Goal: Task Accomplishment & Management: Use online tool/utility

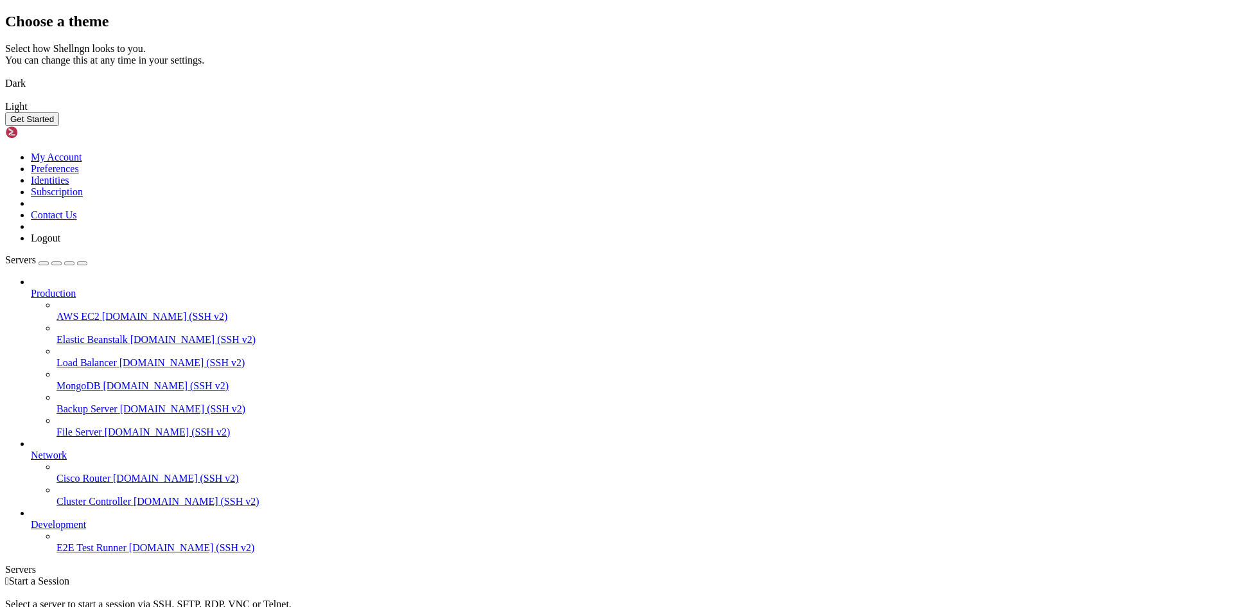
click at [5, 75] on img at bounding box center [5, 75] width 0 height 0
click at [59, 126] on button "Get Started" at bounding box center [32, 118] width 54 height 13
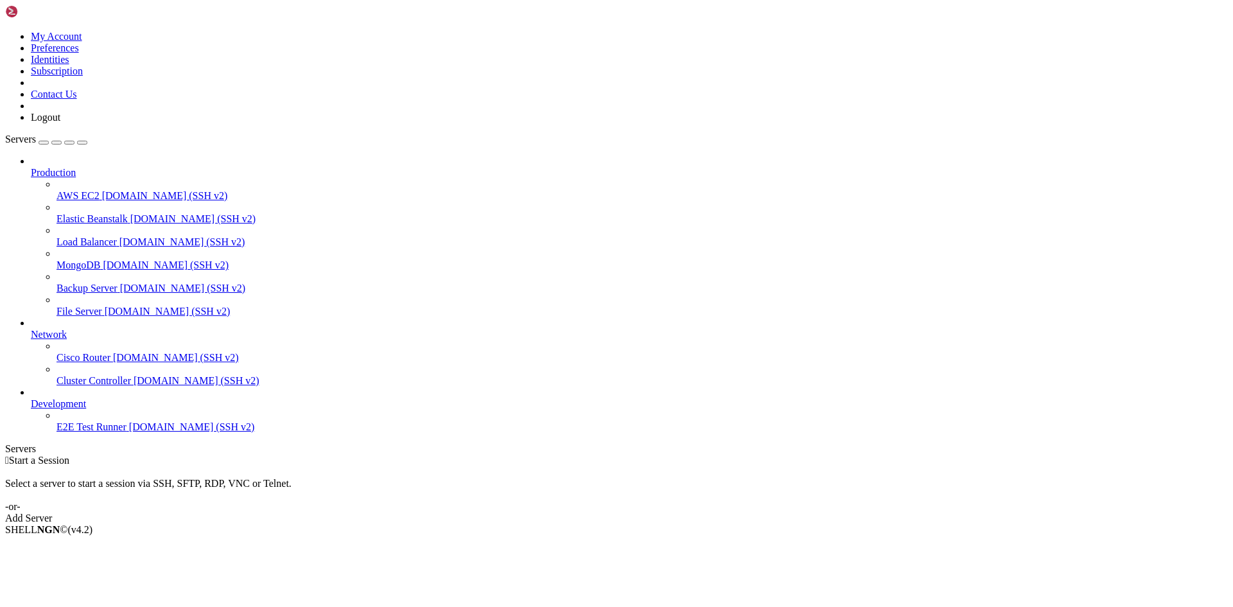
click at [717, 513] on div "Add Server" at bounding box center [616, 519] width 1223 height 12
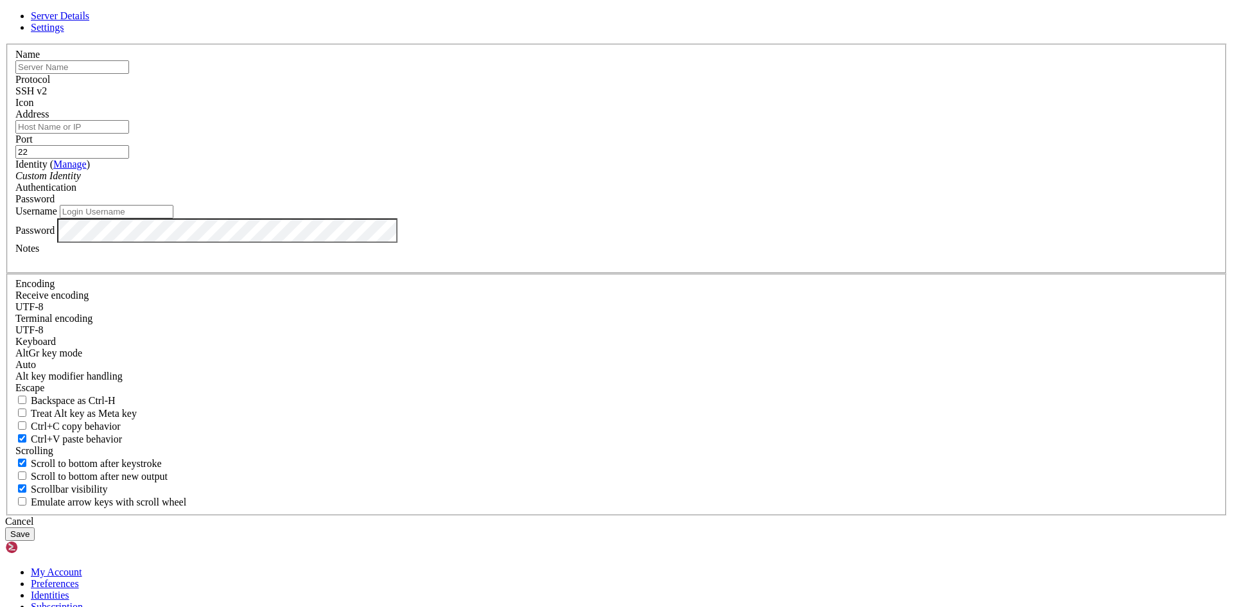
click at [129, 74] on input "text" at bounding box center [72, 66] width 114 height 13
click at [129, 134] on input "Address" at bounding box center [72, 126] width 114 height 13
paste input "vnet-westus3-1/snet-westus3-1"
type input "vnet-westus3-1/snet-westus3-1"
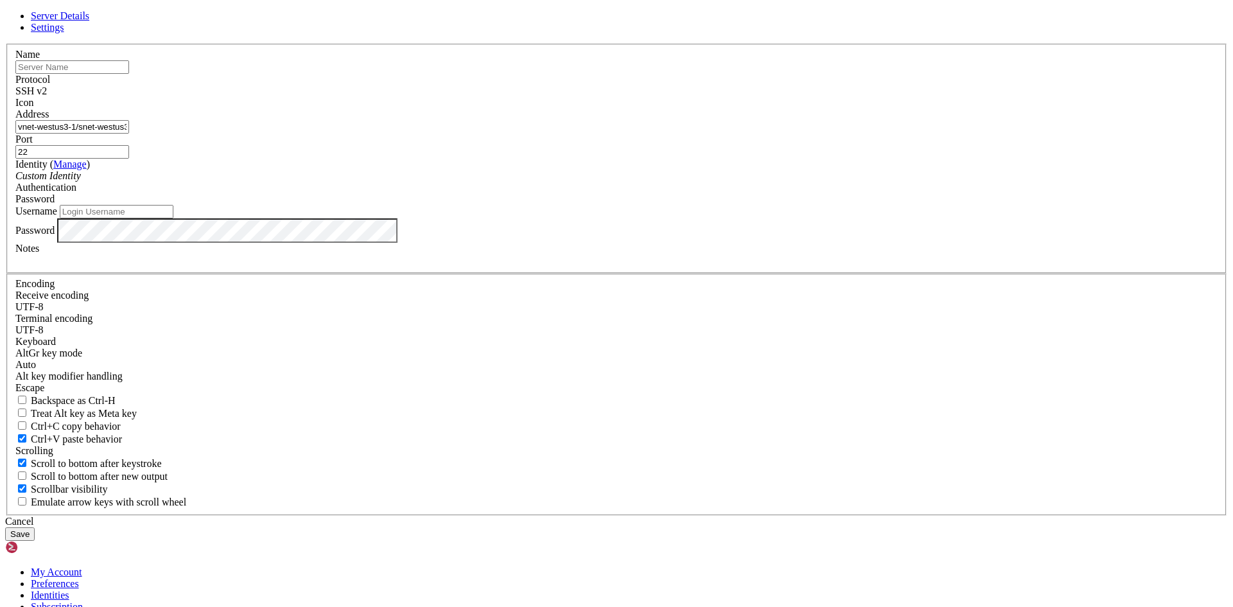
click at [129, 74] on input "text" at bounding box center [72, 66] width 114 height 13
type input "[PERSON_NAME]"
click at [173, 218] on input "Username" at bounding box center [117, 211] width 114 height 13
paste input "YoMisa"
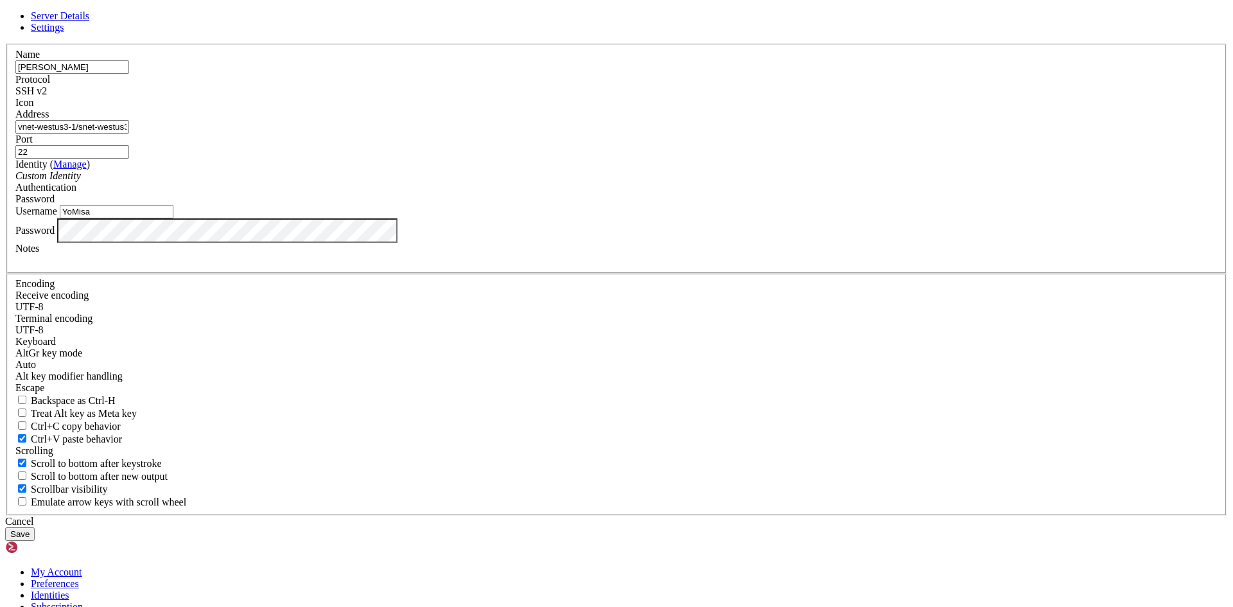
type input "YoMisa"
click at [5, 527] on button "Save" at bounding box center [20, 533] width 30 height 13
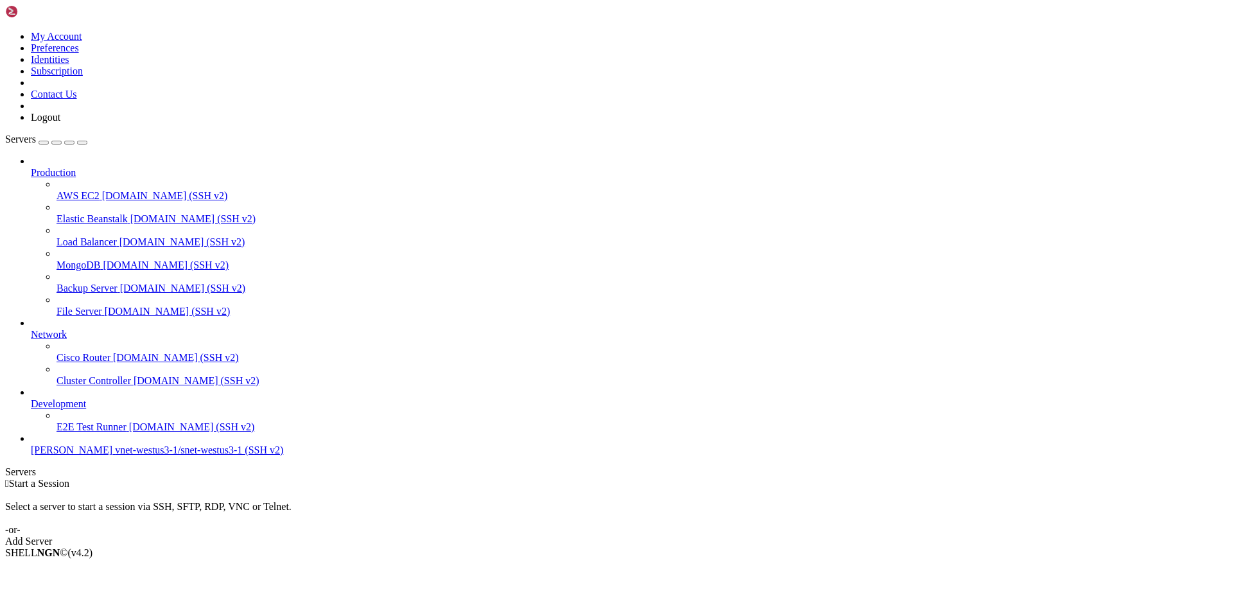
click at [47, 455] on span "[PERSON_NAME]" at bounding box center [72, 449] width 82 height 11
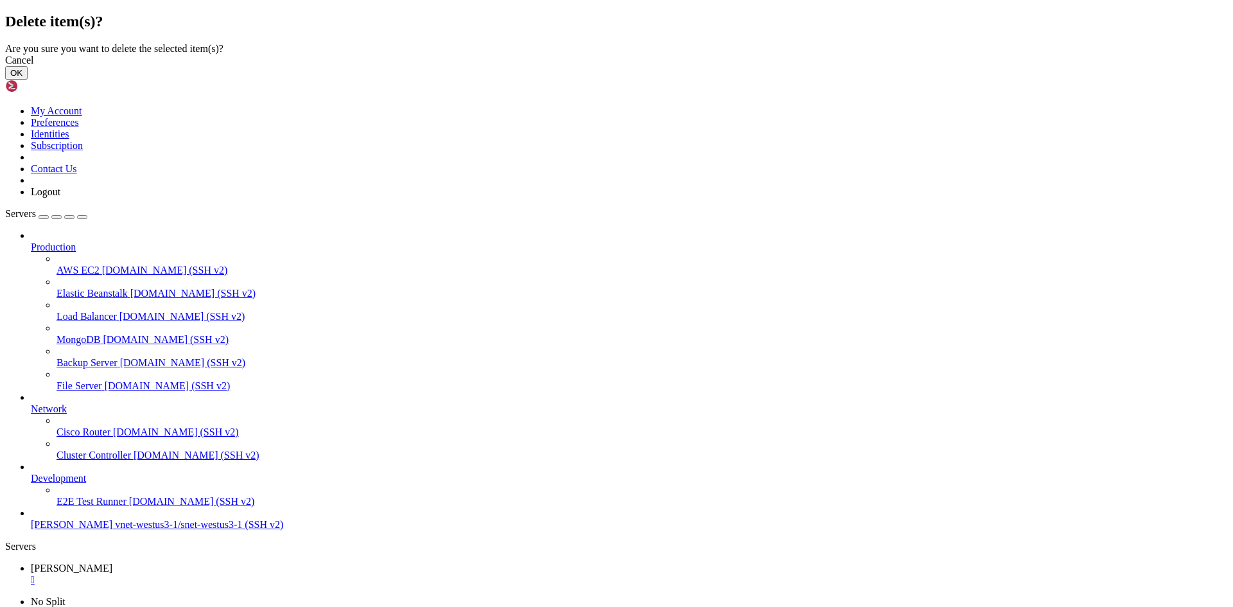
click at [28, 80] on button "OK" at bounding box center [16, 72] width 22 height 13
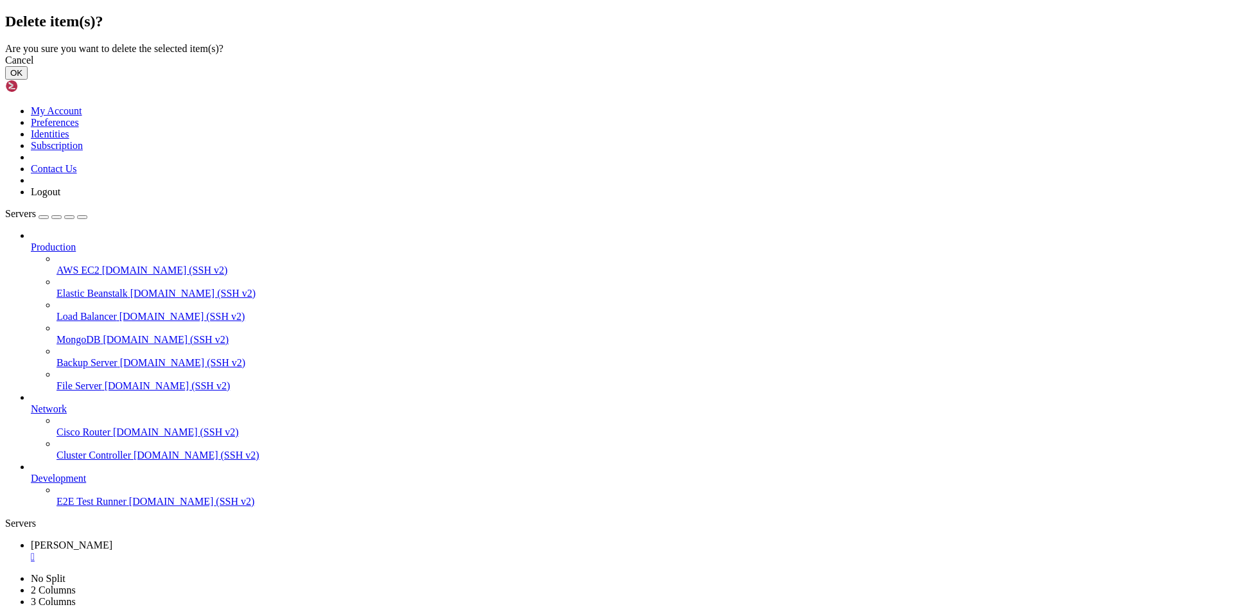
click at [28, 80] on button "OK" at bounding box center [16, 72] width 22 height 13
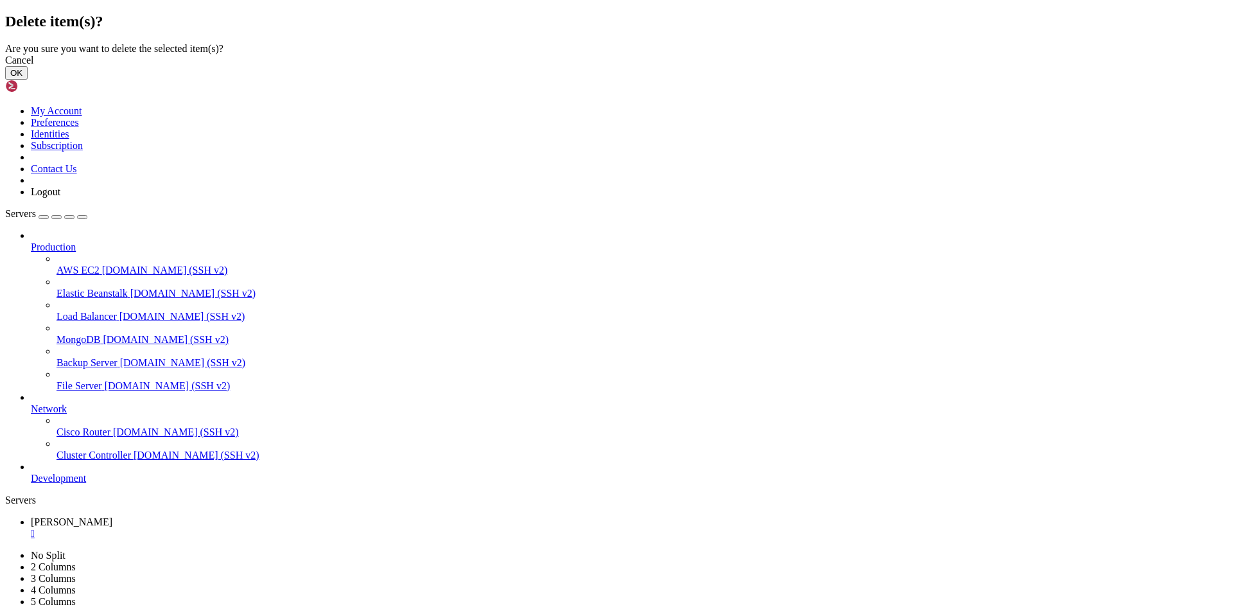
click at [28, 80] on button "OK" at bounding box center [16, 72] width 22 height 13
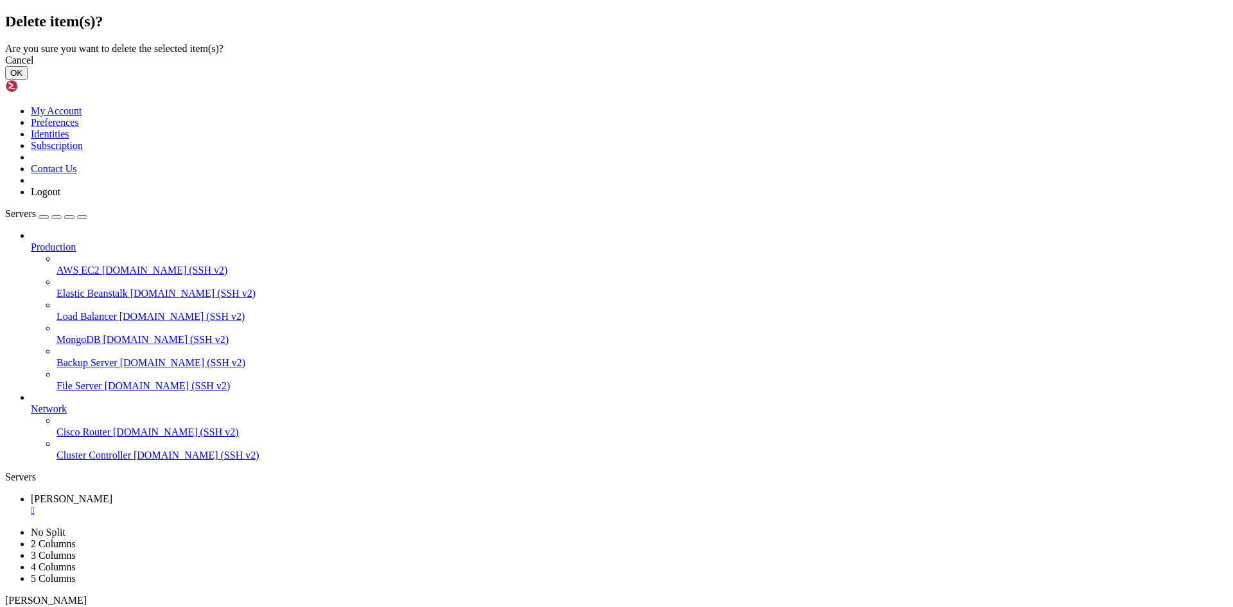
click at [28, 80] on button "OK" at bounding box center [16, 72] width 22 height 13
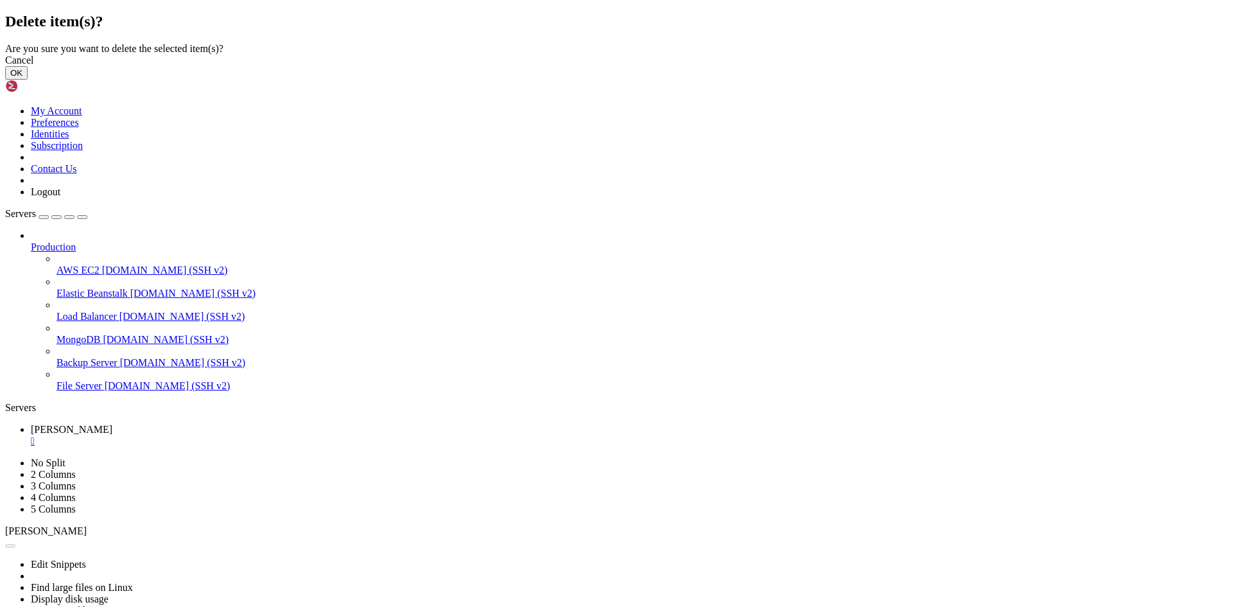
click at [28, 80] on button "OK" at bounding box center [16, 72] width 22 height 13
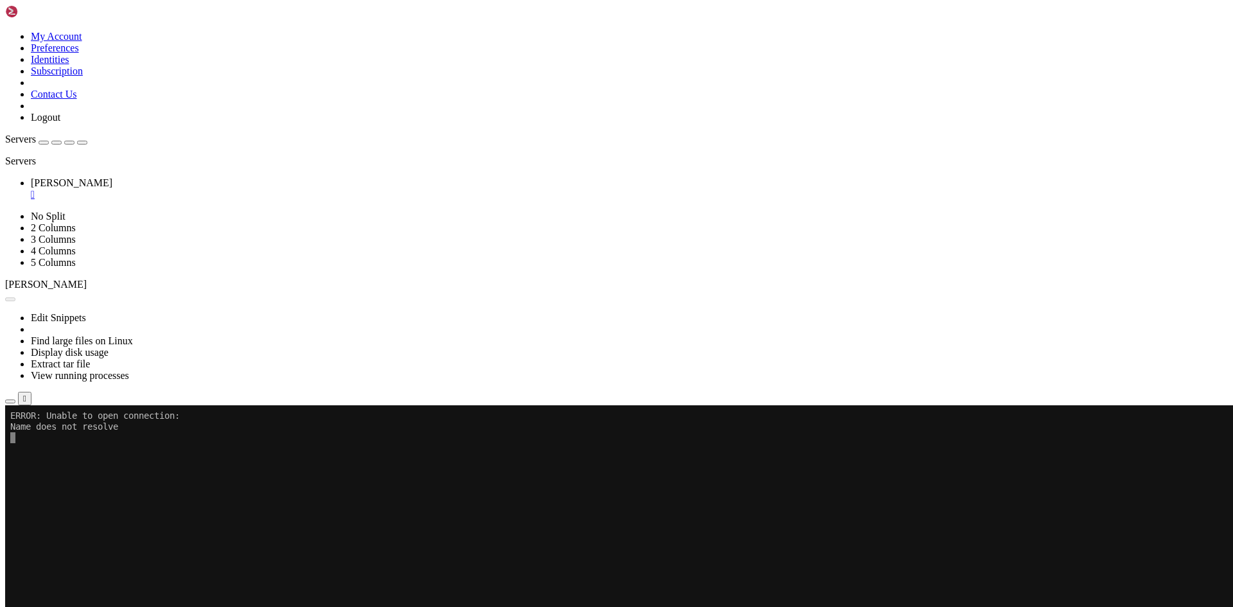
click at [44, 143] on div "button" at bounding box center [44, 143] width 0 height 0
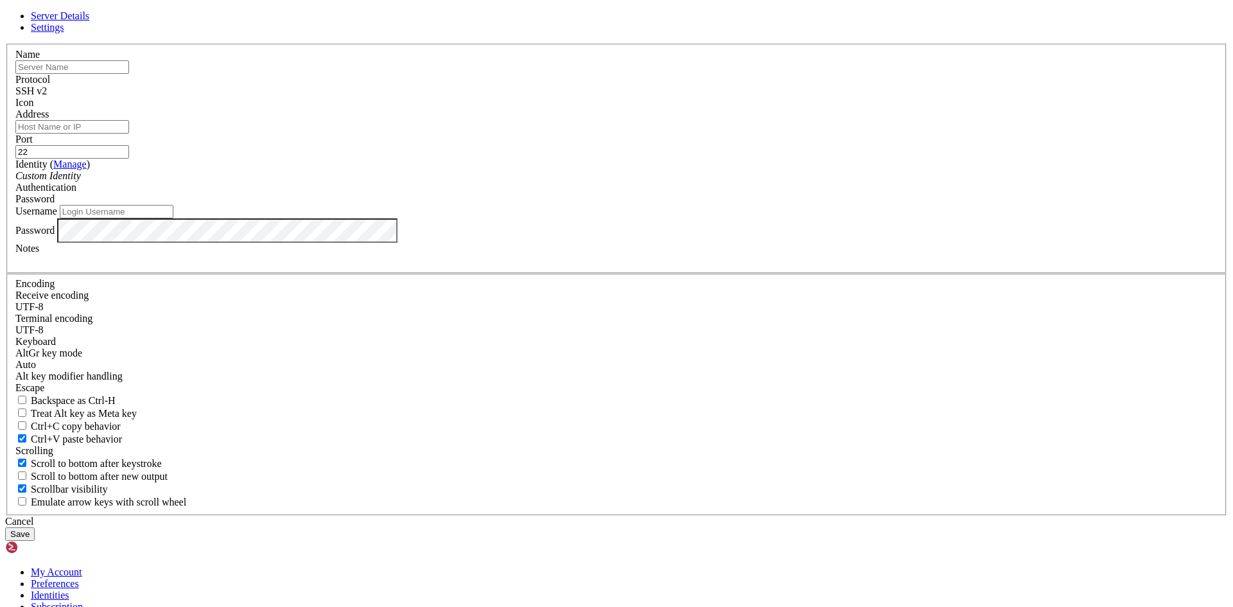
click at [129, 74] on input "text" at bounding box center [72, 66] width 114 height 13
type input "[PERSON_NAME]"
click at [129, 134] on input "Address" at bounding box center [72, 126] width 114 height 13
paste input "YoMisa"
click at [129, 134] on input "YoMisa" at bounding box center [72, 126] width 114 height 13
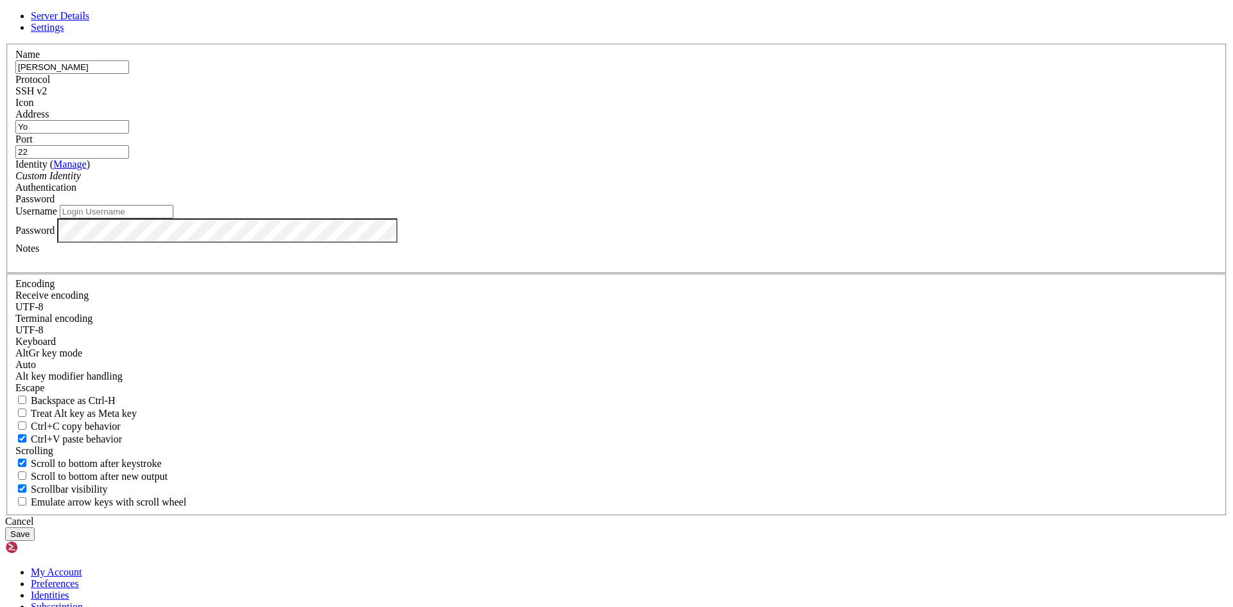
type input "Y"
paste input "[TECHNICAL_ID]"
type input "[TECHNICAL_ID]"
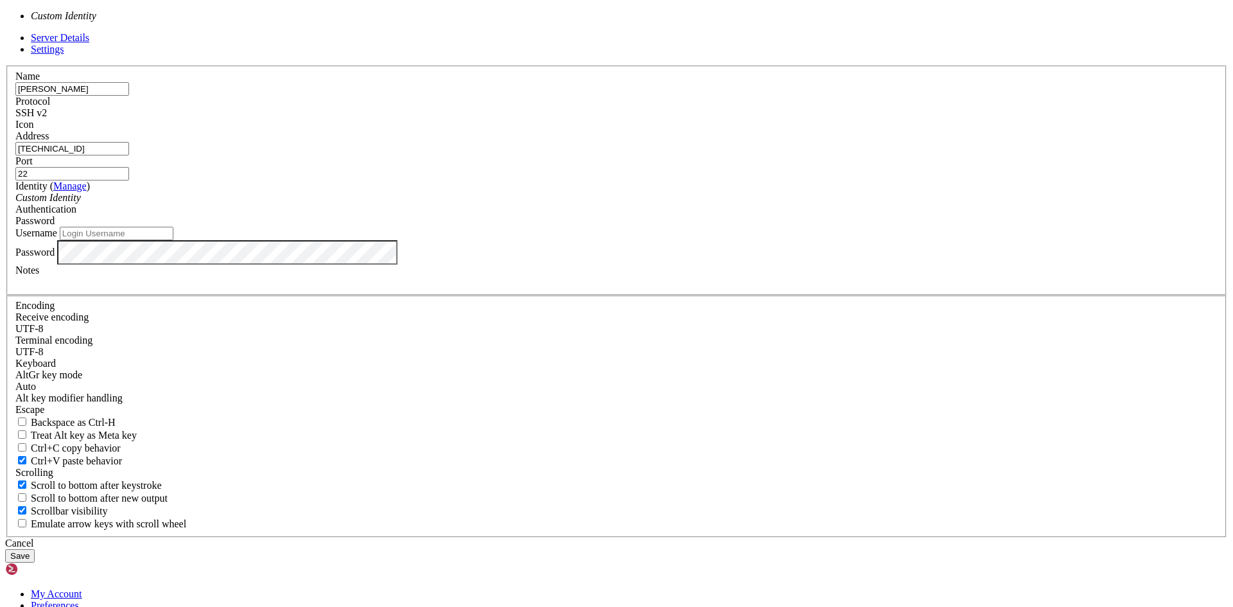
click at [591, 204] on div "Custom Identity" at bounding box center [616, 198] width 1202 height 12
click at [173, 240] on input "Username" at bounding box center [117, 233] width 114 height 13
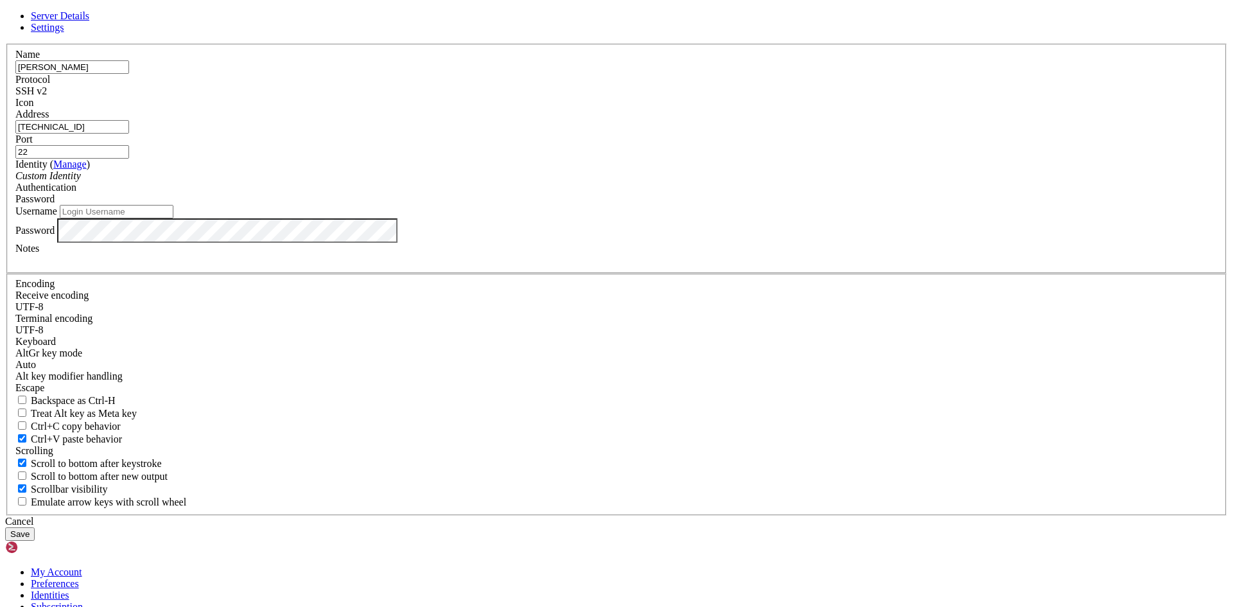
type input "M"
type input "YoMisa"
click at [5, 527] on button "Save" at bounding box center [20, 533] width 30 height 13
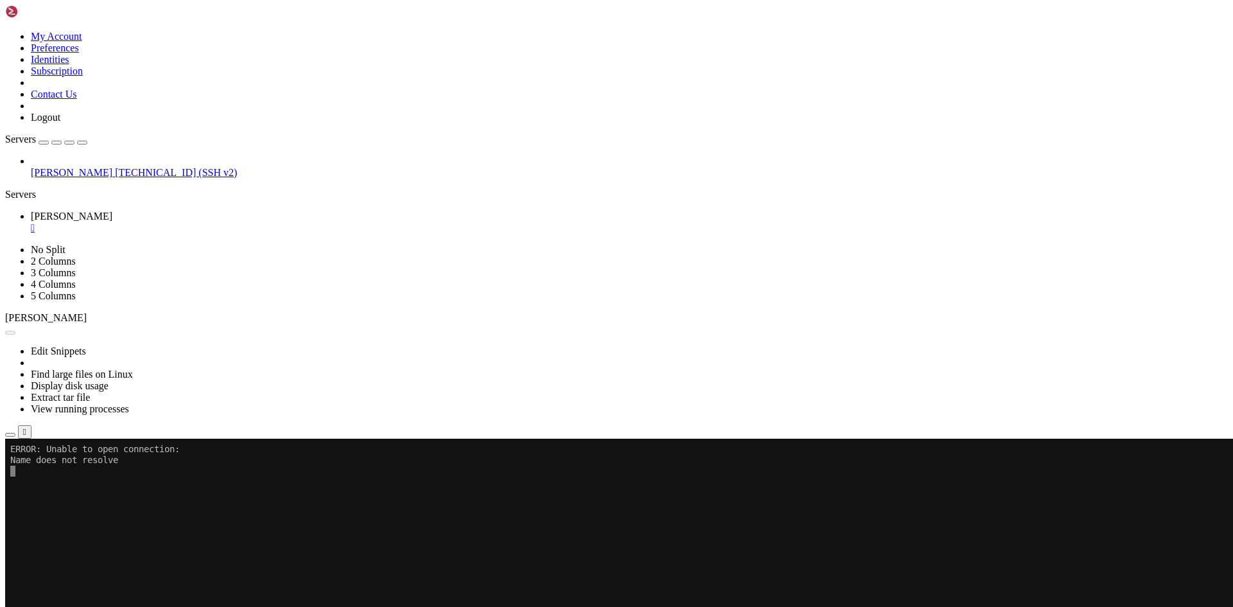
click at [57, 475] on button "Reconnect" at bounding box center [30, 481] width 51 height 13
click at [545, 600] on x-row at bounding box center [540, 602] width 1061 height 11
click at [545, 601] on x-row at bounding box center [540, 602] width 1061 height 11
click at [57, 475] on button "Reconnect" at bounding box center [30, 481] width 51 height 13
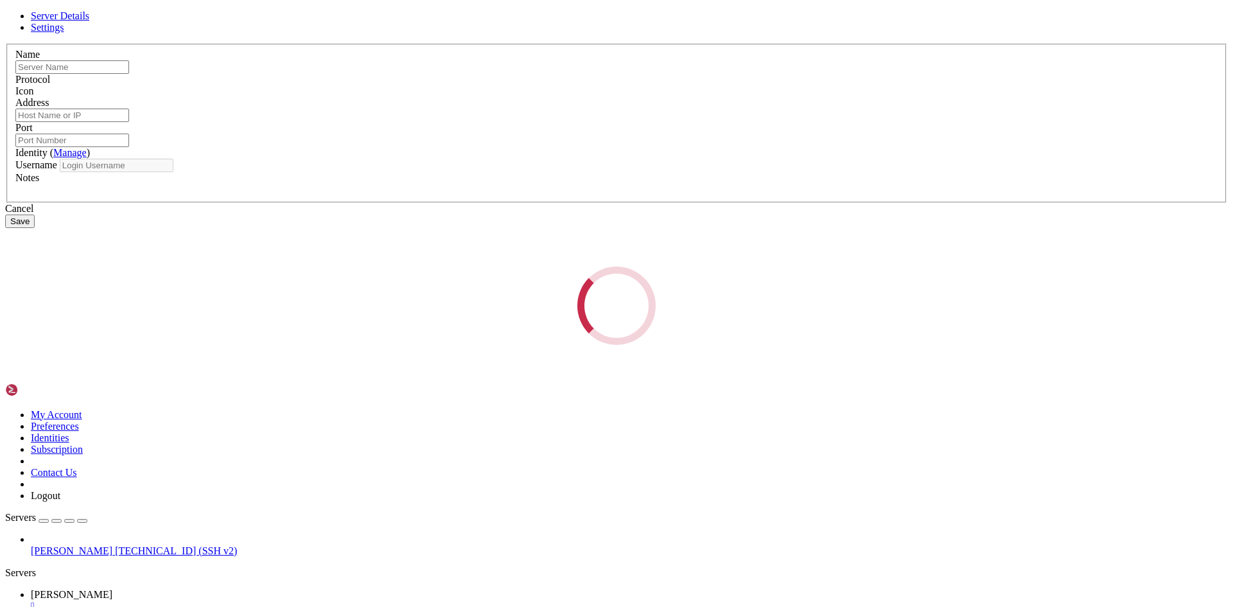
type input "[PERSON_NAME]"
type input "[TECHNICAL_ID]"
type input "22"
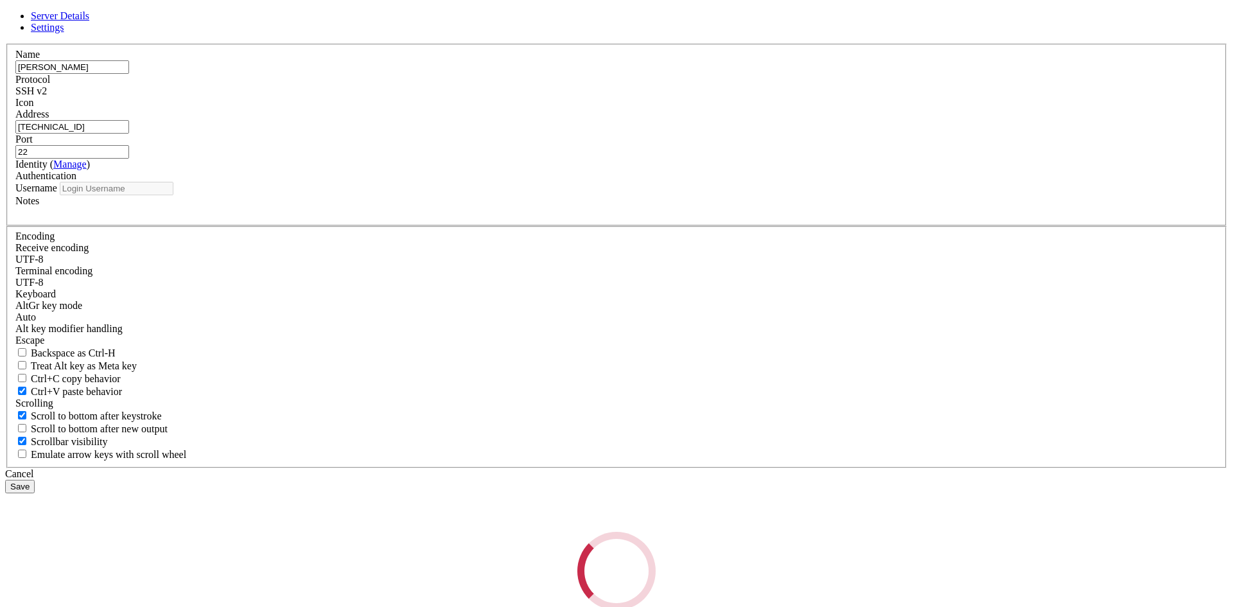
type input "YoMisa"
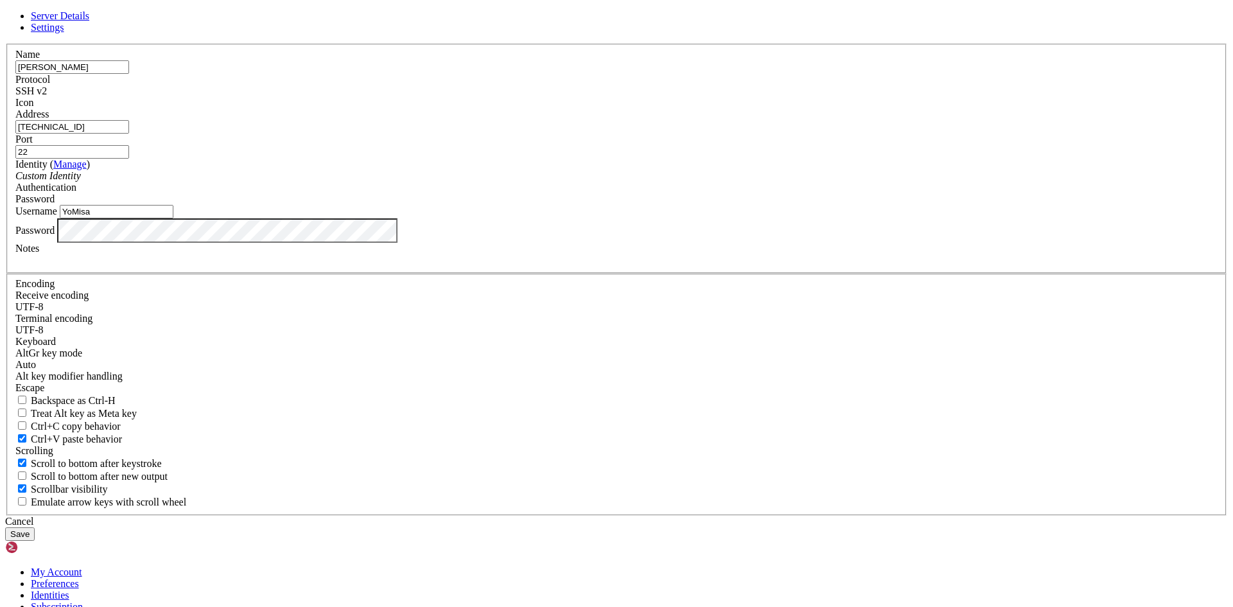
drag, startPoint x: 538, startPoint y: 256, endPoint x: 512, endPoint y: 250, distance: 27.0
click at [512, 250] on fieldset "Name [PERSON_NAME] Protocol SSH v2 Icon Address [TECHNICAL_ID] ( Manage )" at bounding box center [616, 159] width 1220 height 230
click at [129, 134] on input "[TECHNICAL_ID]" at bounding box center [72, 126] width 114 height 13
paste input "vnet-westus3-1/snet-westus3-1"
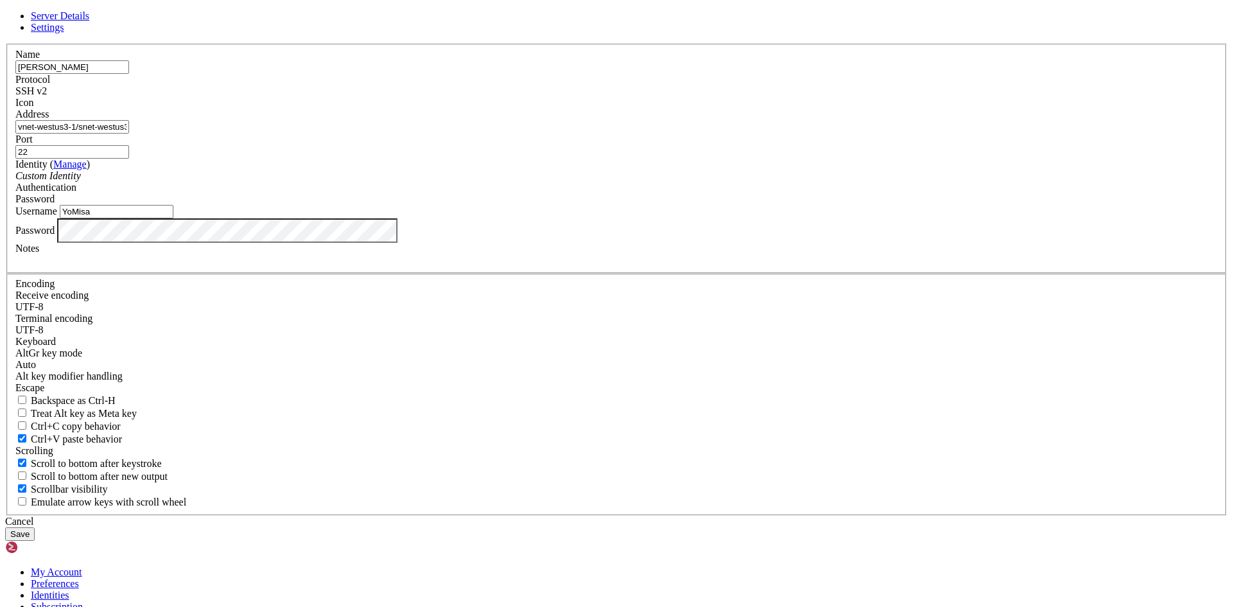
type input "vnet-westus3-1/snet-westus3-1"
click at [35, 527] on button "Save" at bounding box center [20, 533] width 30 height 13
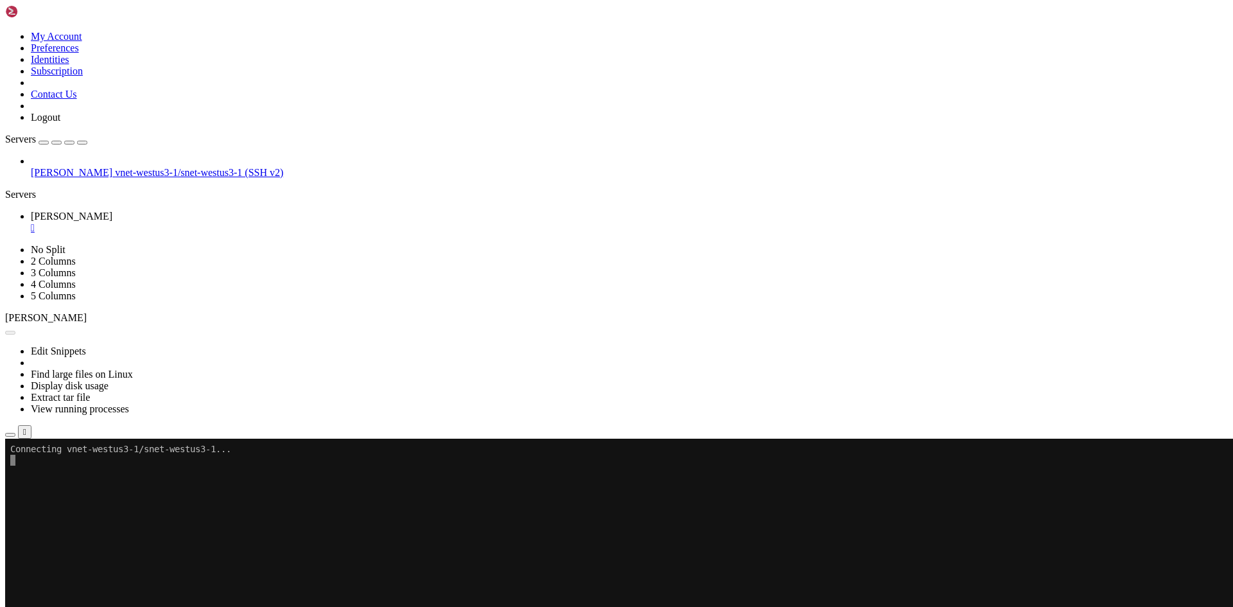
click at [743, 475] on div "Reconnect" at bounding box center [616, 481] width 1223 height 13
click at [57, 475] on button "Reconnect" at bounding box center [30, 481] width 51 height 13
drag, startPoint x: 570, startPoint y: 164, endPoint x: 714, endPoint y: 212, distance: 151.7
click at [57, 475] on button "Reconnect" at bounding box center [30, 481] width 51 height 13
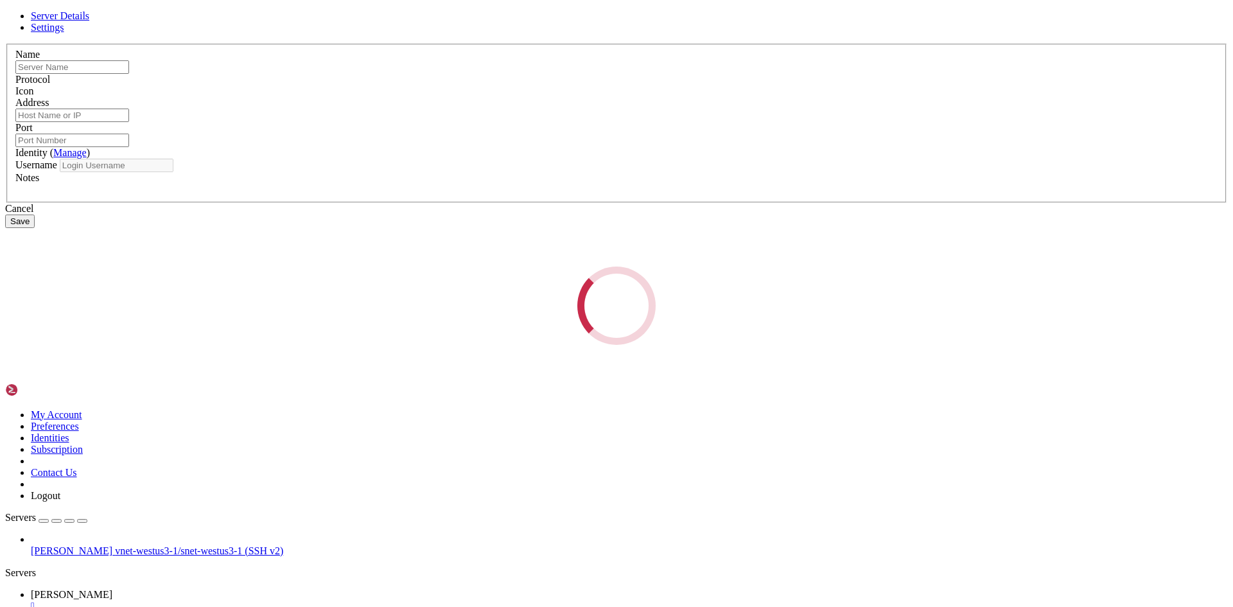
type input "[PERSON_NAME]"
type input "vnet-westus3-1/snet-westus3-1"
type input "22"
type input "YoMisa"
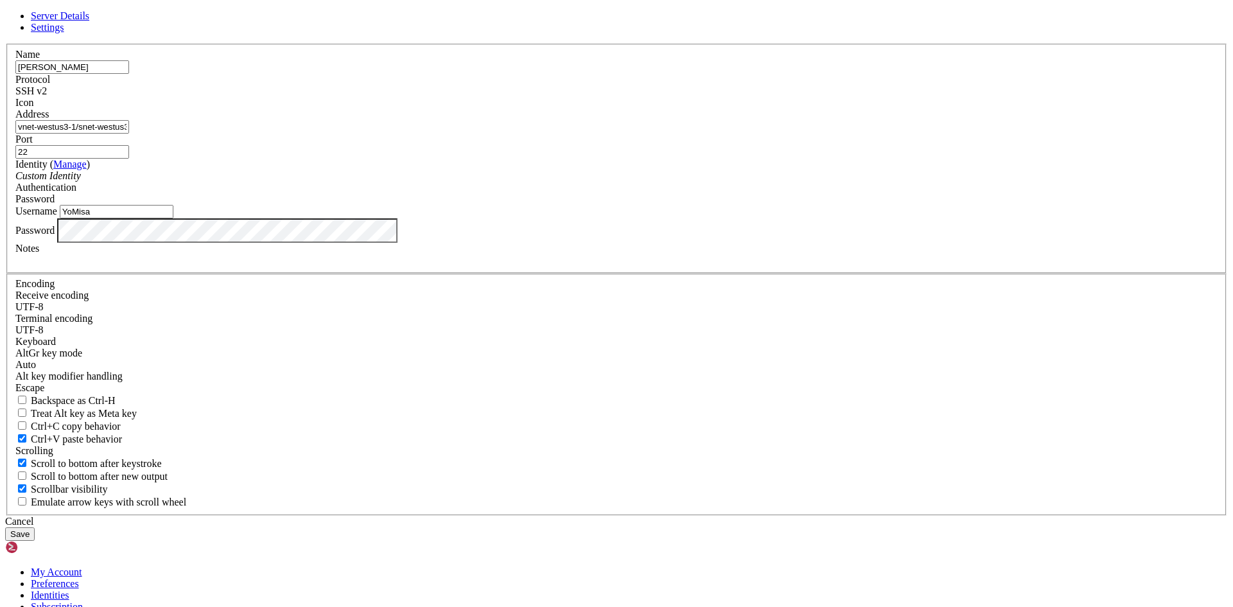
click at [129, 74] on input "[PERSON_NAME]" at bounding box center [72, 66] width 114 height 13
paste input "YoMisa"
type input "YoMisa"
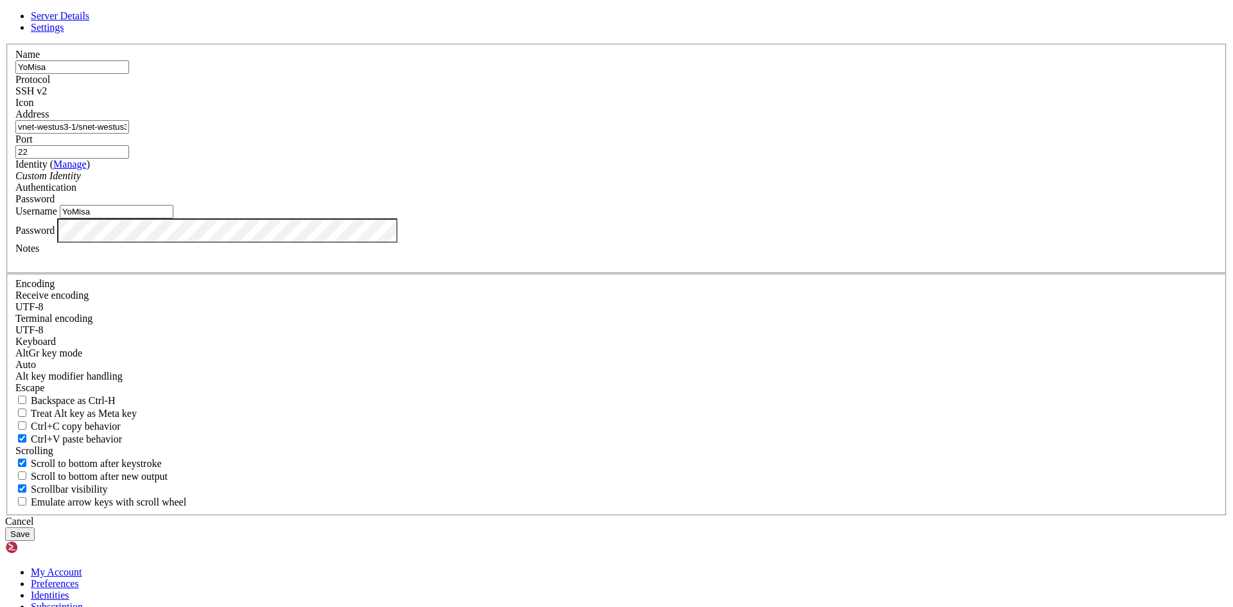
click at [173, 218] on input "YoMisa" at bounding box center [117, 211] width 114 height 13
click at [129, 134] on input "vnet-westus3-1/snet-westus3-1" at bounding box center [72, 126] width 114 height 13
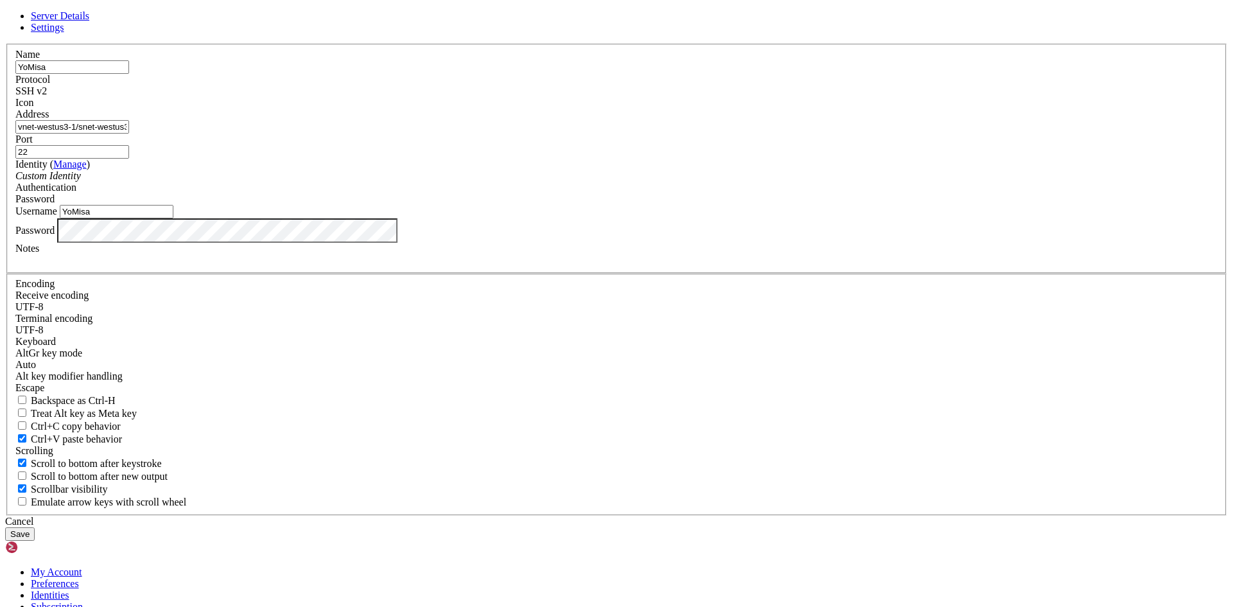
click at [129, 134] on input "vnet-westus3-1/snet-westus3-1" at bounding box center [72, 126] width 114 height 13
type input "vnet-westus3-1/snet--1"
drag, startPoint x: 604, startPoint y: 239, endPoint x: 222, endPoint y: 238, distance: 382.1
click at [222, 238] on div "Server Details Settings Name [GEOGRAPHIC_DATA] Protocol SSH v2 Icon" at bounding box center [616, 275] width 1223 height 530
paste input "[TECHNICAL_ID]"
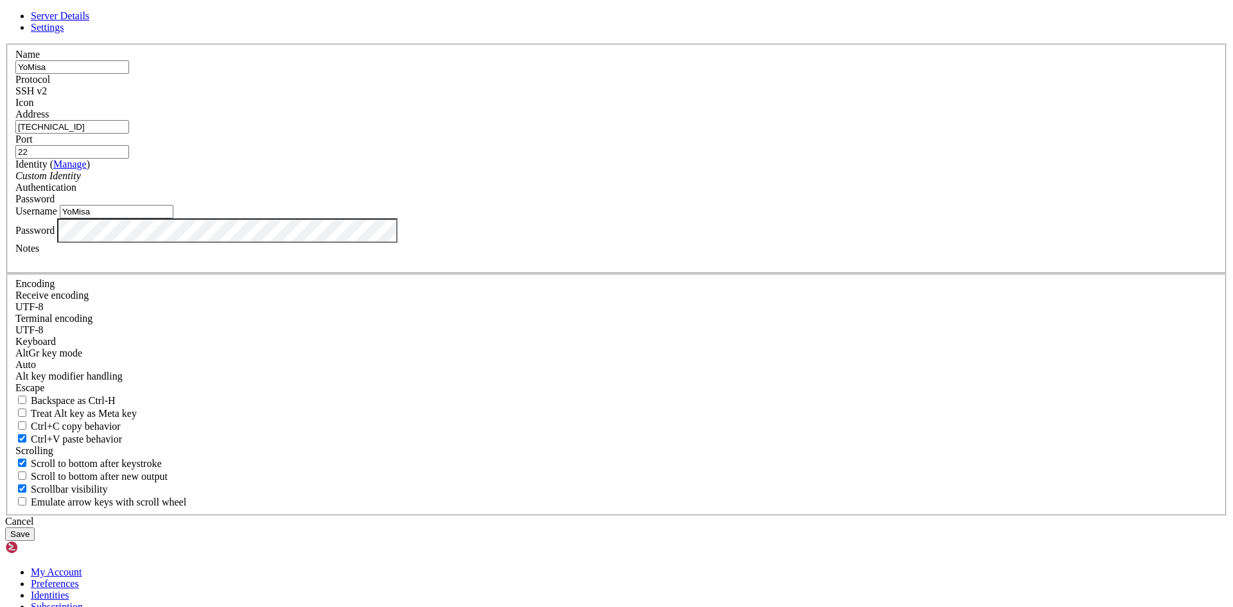
type input "[TECHNICAL_ID]"
click at [606, 266] on div at bounding box center [616, 260] width 1202 height 12
click at [35, 527] on button "Save" at bounding box center [20, 533] width 30 height 13
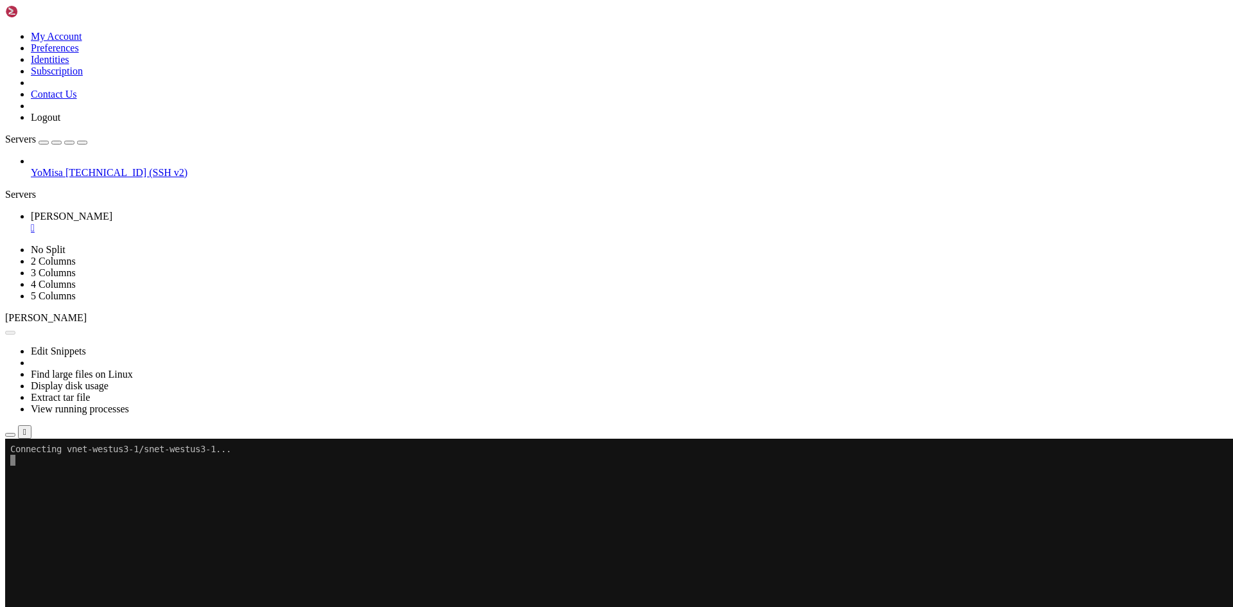
click at [57, 475] on button "Reconnect" at bounding box center [30, 481] width 51 height 13
drag, startPoint x: 653, startPoint y: 242, endPoint x: 769, endPoint y: 244, distance: 116.3
click at [769, 488] on div "The server does not exist, has been deleted, or you do not have sufficient priv…" at bounding box center [616, 494] width 1223 height 12
drag, startPoint x: 658, startPoint y: 211, endPoint x: 498, endPoint y: 151, distance: 170.7
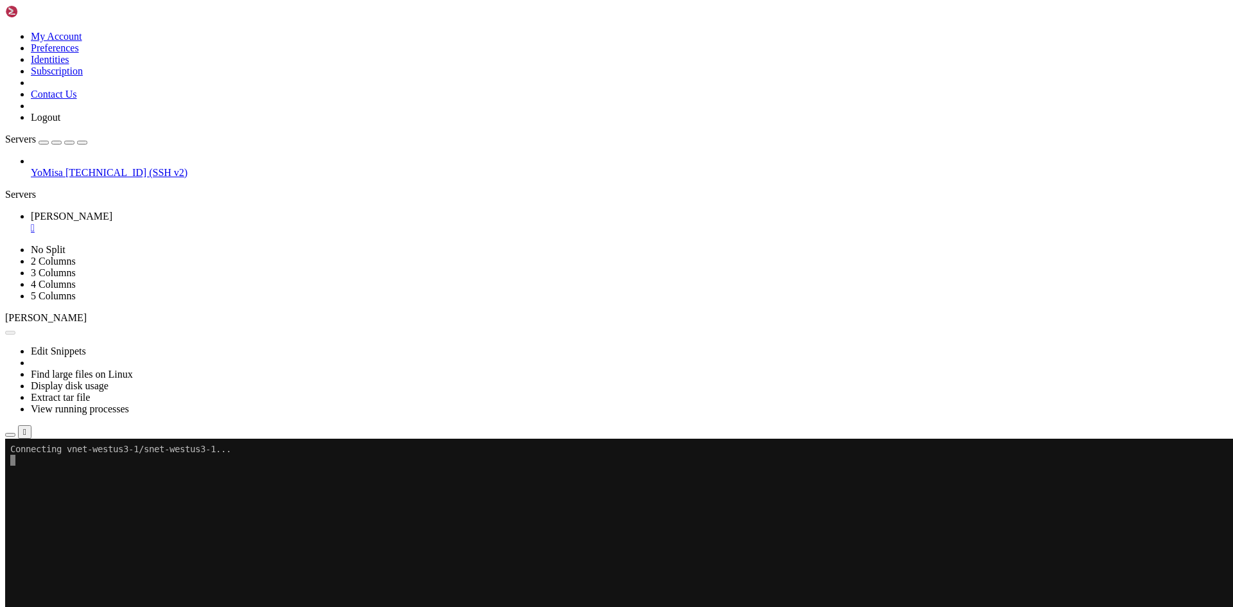
click at [57, 475] on button "Reconnect" at bounding box center [30, 481] width 51 height 13
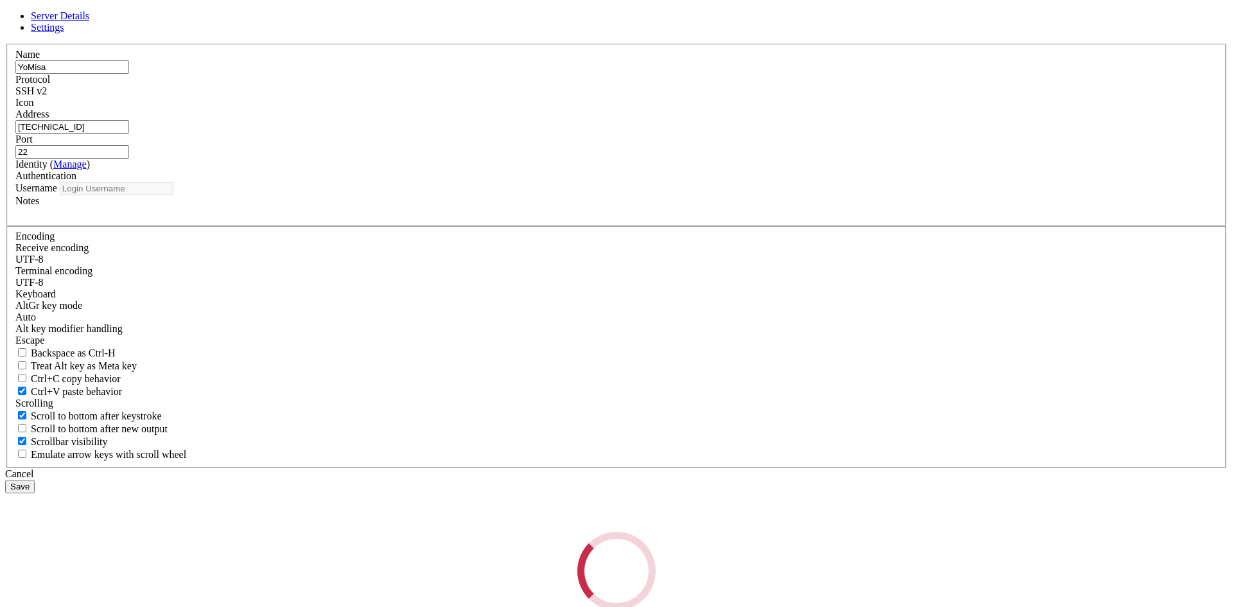
type input "YoMisa"
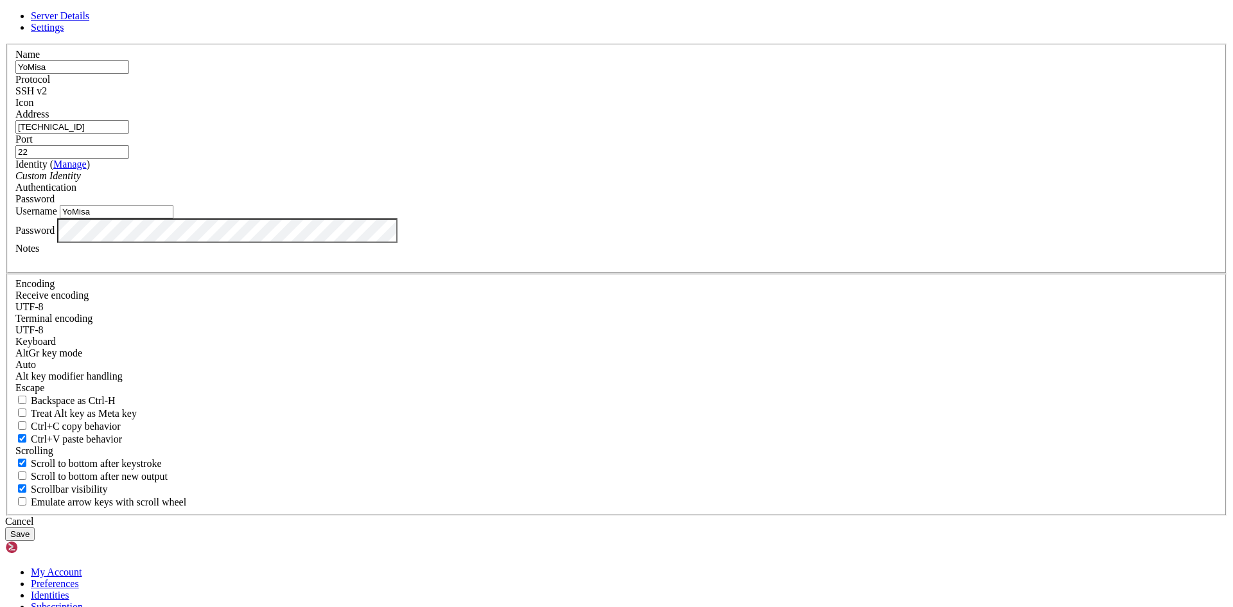
drag, startPoint x: 542, startPoint y: 231, endPoint x: 394, endPoint y: 231, distance: 148.4
click at [411, 234] on div "Server Details Settings Name [GEOGRAPHIC_DATA] Protocol SSH v2 Icon" at bounding box center [616, 275] width 1223 height 530
drag, startPoint x: 73, startPoint y: 77, endPoint x: 714, endPoint y: 478, distance: 756.5
click at [714, 516] on div "Cancel" at bounding box center [616, 522] width 1223 height 12
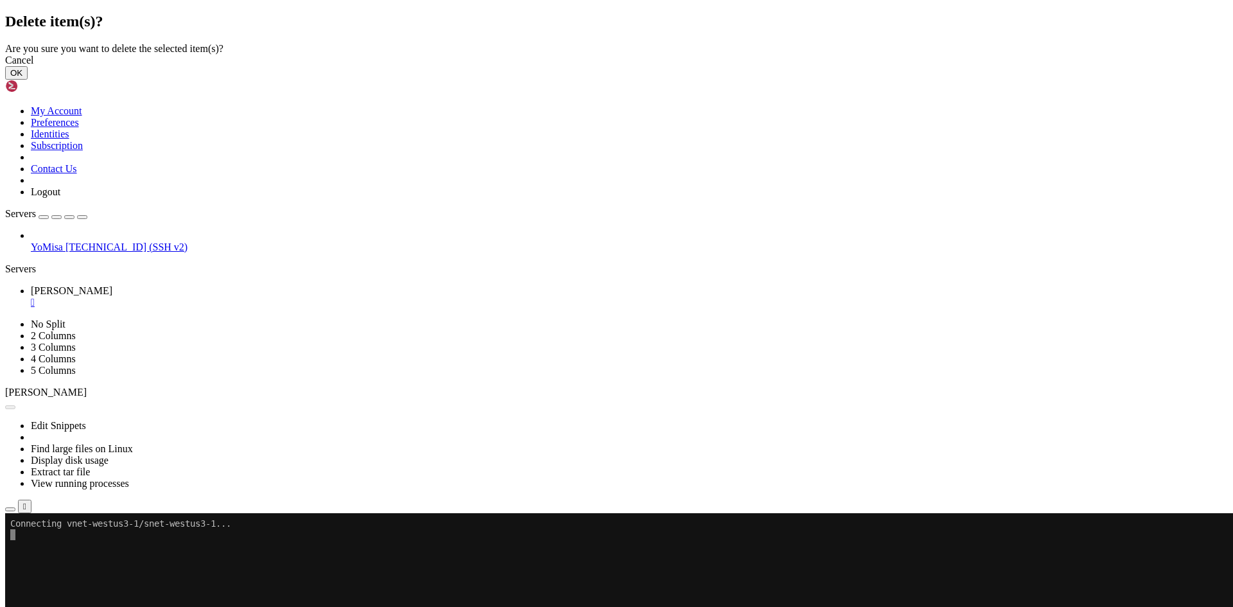
click at [28, 80] on button "OK" at bounding box center [16, 72] width 22 height 13
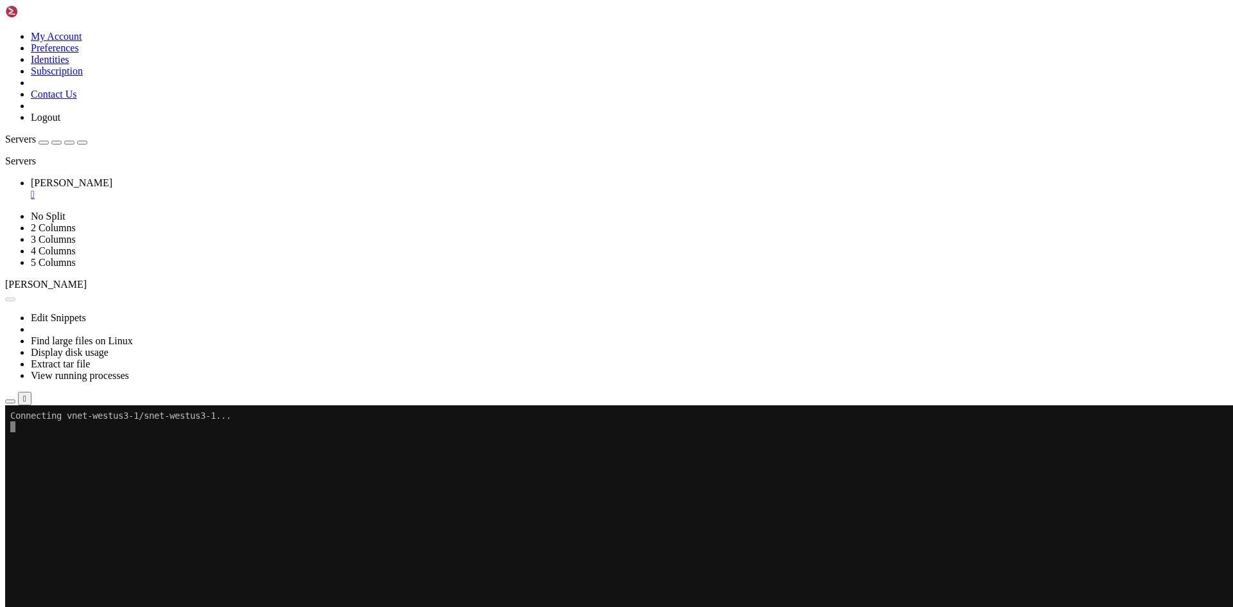
click at [220, 189] on div "" at bounding box center [629, 195] width 1197 height 12
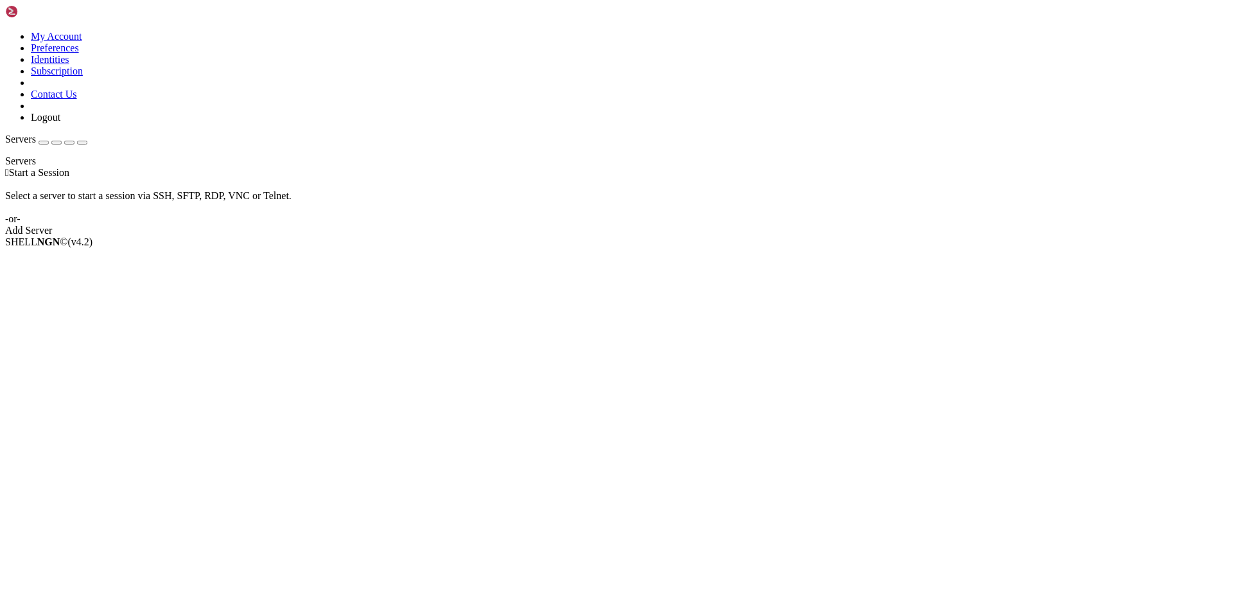
click at [44, 143] on div "button" at bounding box center [44, 143] width 0 height 0
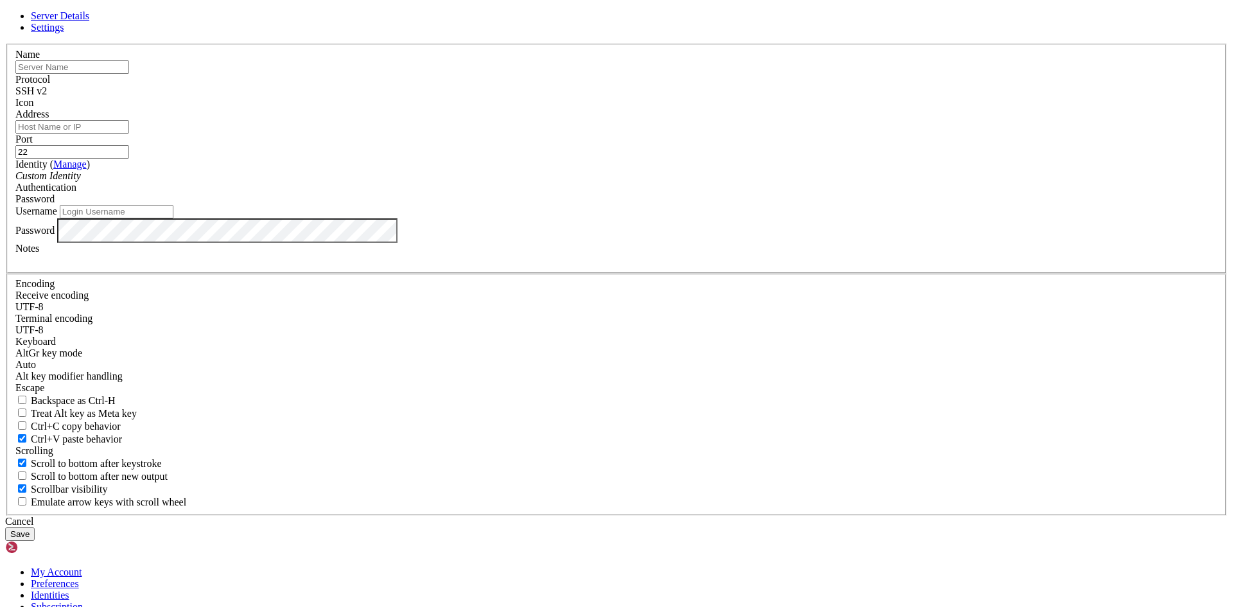
click at [5, 44] on link at bounding box center [5, 44] width 0 height 0
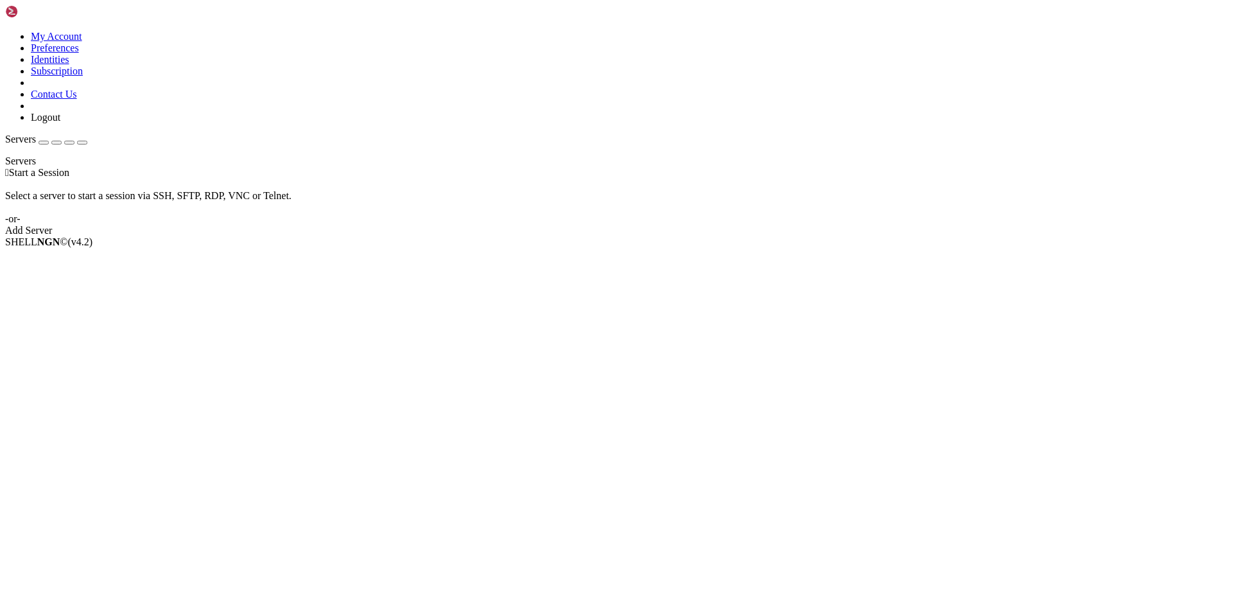
click at [733, 231] on link "Add Server" at bounding box center [616, 231] width 1223 height 12
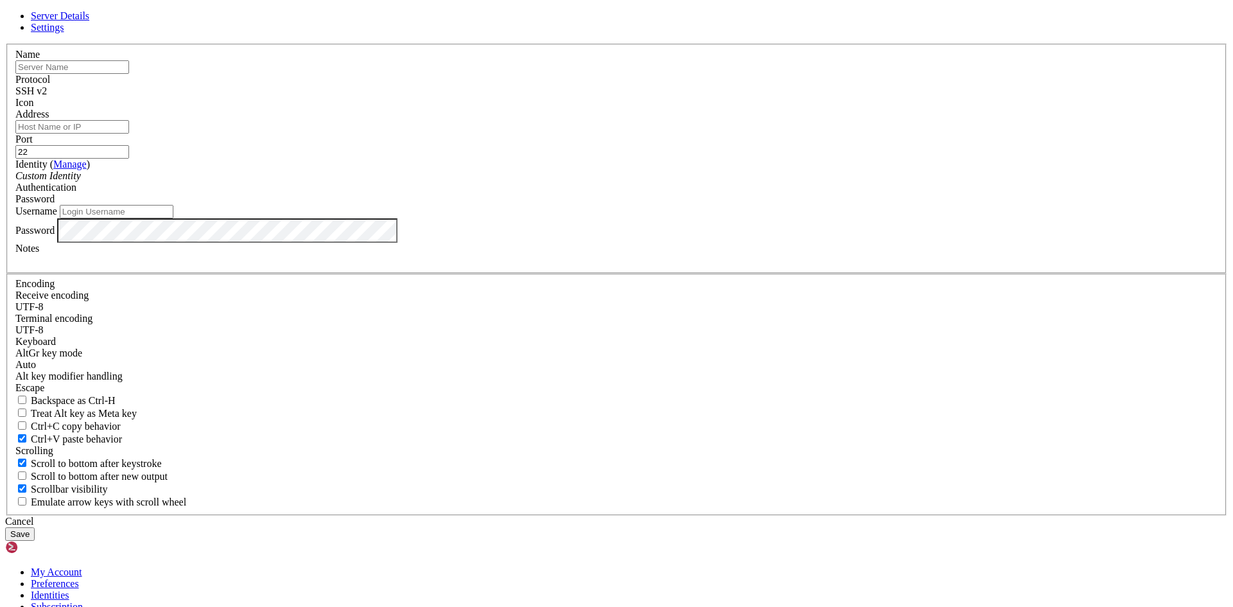
click at [549, 74] on div "Name" at bounding box center [616, 61] width 1202 height 25
click at [129, 74] on input "text" at bounding box center [72, 66] width 114 height 13
type input "[PERSON_NAME]"
click at [129, 134] on input "Address" at bounding box center [72, 126] width 114 height 13
type input "[TECHNICAL_ID]"
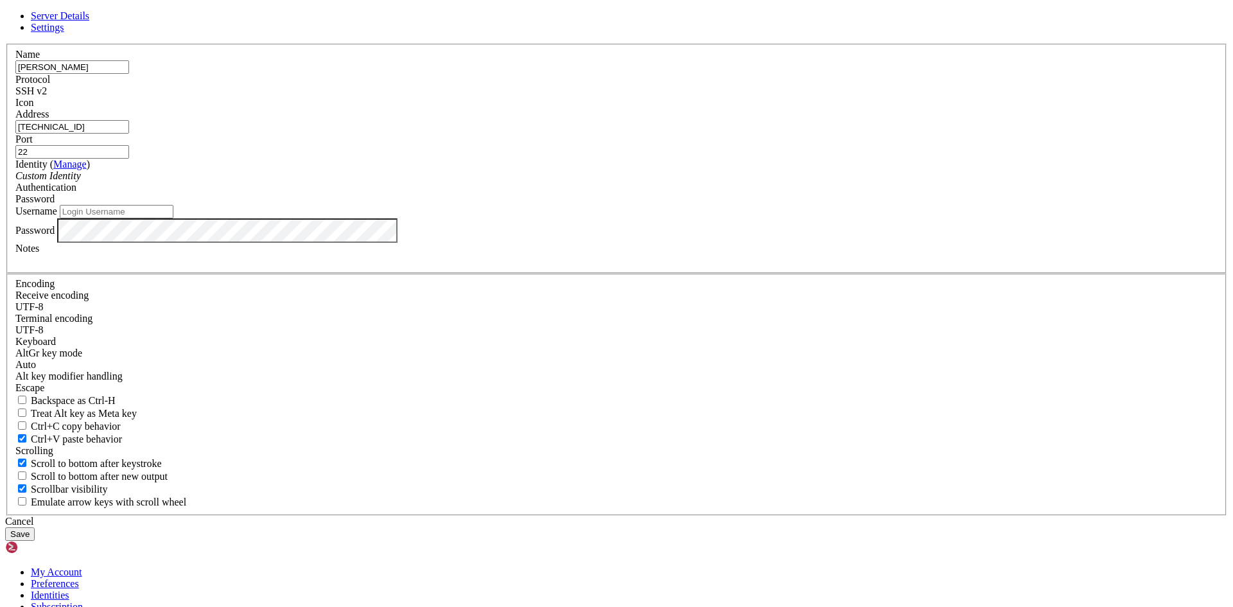
click at [550, 182] on div "Custom Identity" at bounding box center [616, 176] width 1202 height 12
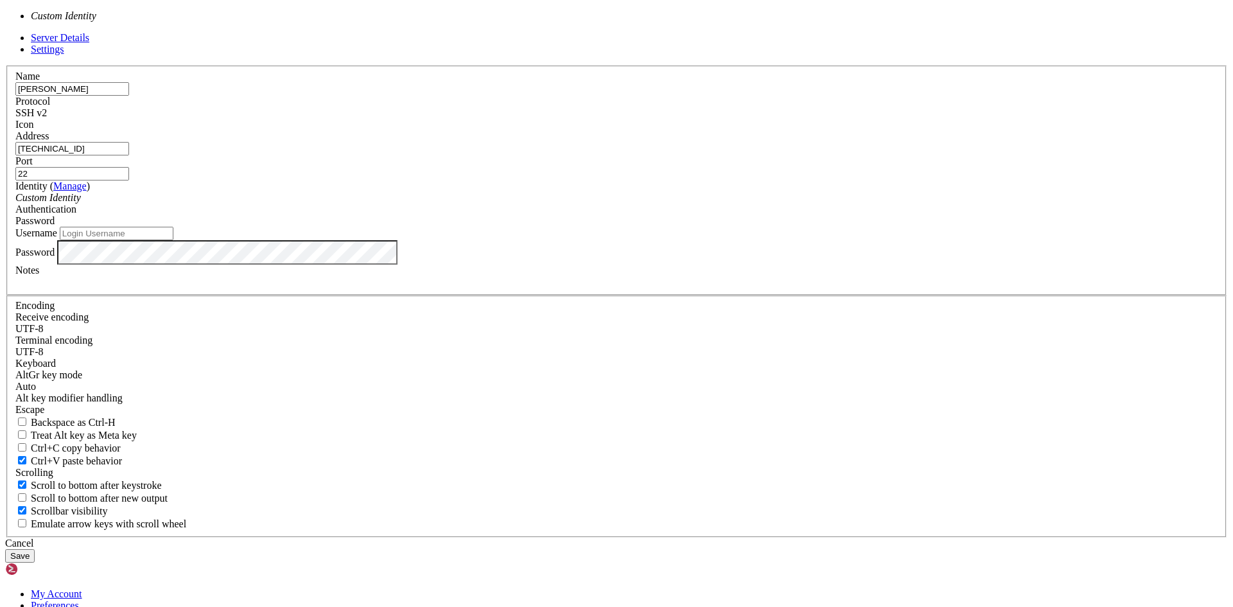
click at [173, 240] on input "Username" at bounding box center [117, 233] width 114 height 13
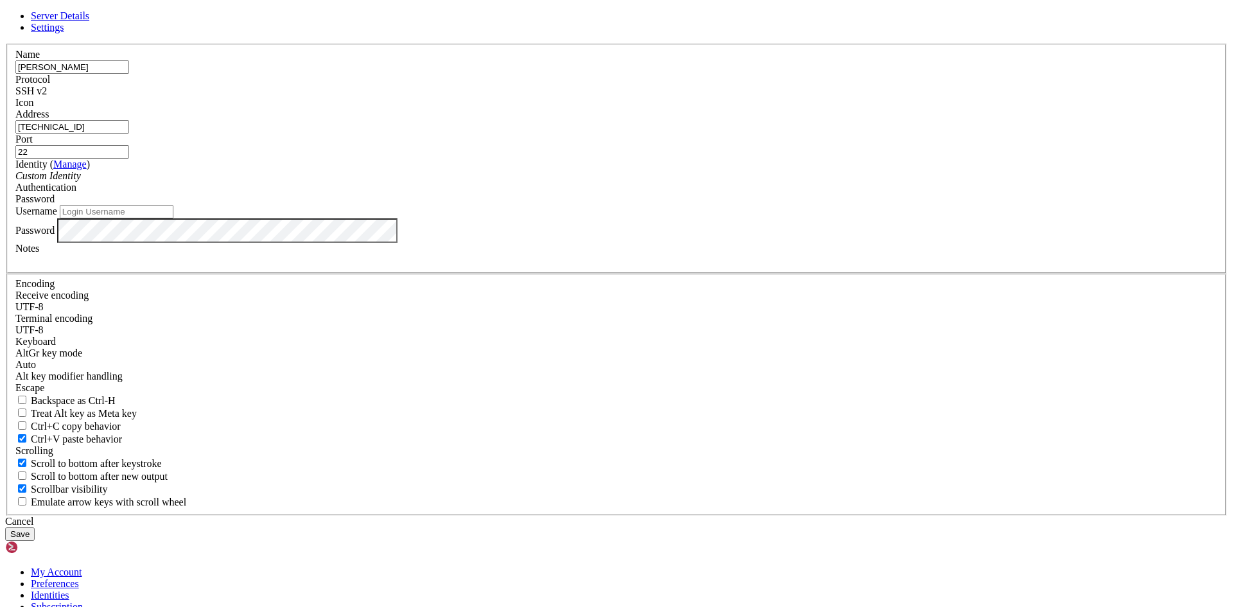
paste input "[TECHNICAL_ID]"
type input "[TECHNICAL_ID]"
drag, startPoint x: 547, startPoint y: 325, endPoint x: 419, endPoint y: 324, distance: 127.2
click at [419, 324] on div "Server Details Settings Name [PERSON_NAME] Protocol SSH v2 Icon" at bounding box center [616, 275] width 1223 height 530
type input "YoMisa"
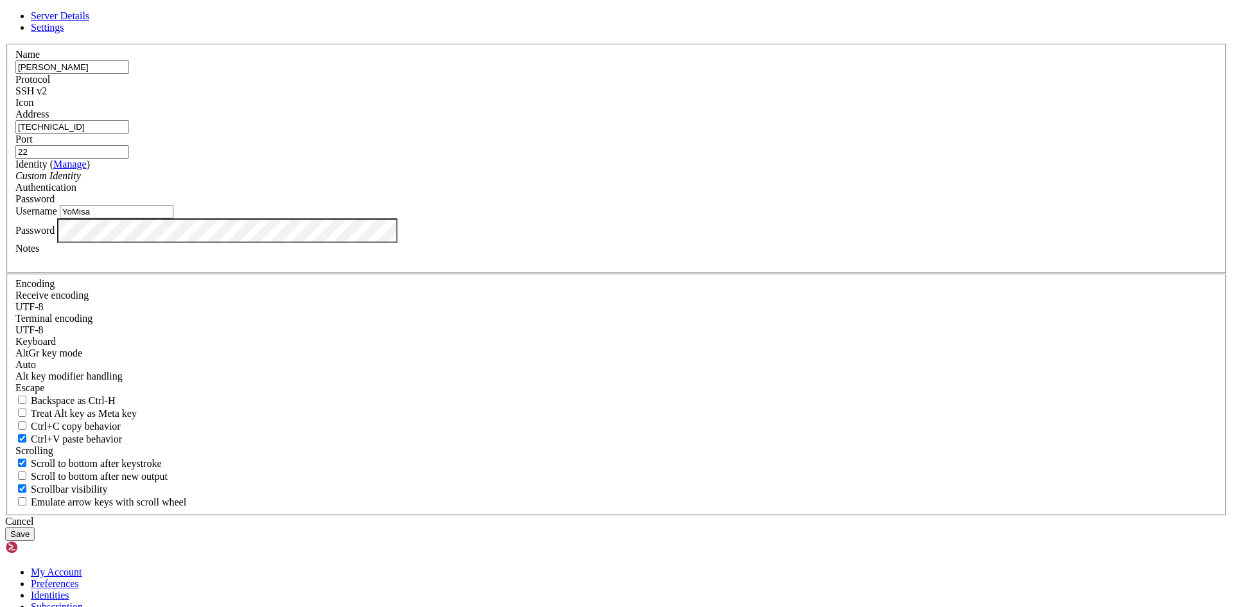
click at [5, 527] on button "Save" at bounding box center [20, 533] width 30 height 13
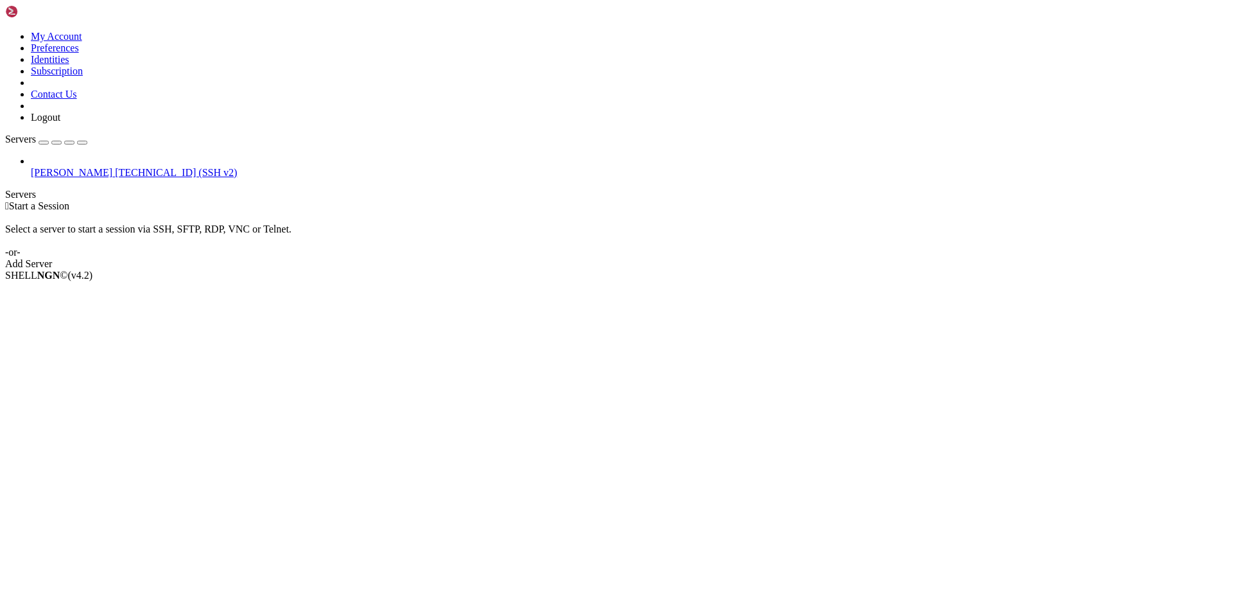
click at [115, 167] on span "[TECHNICAL_ID] (SSH v2)" at bounding box center [176, 172] width 122 height 11
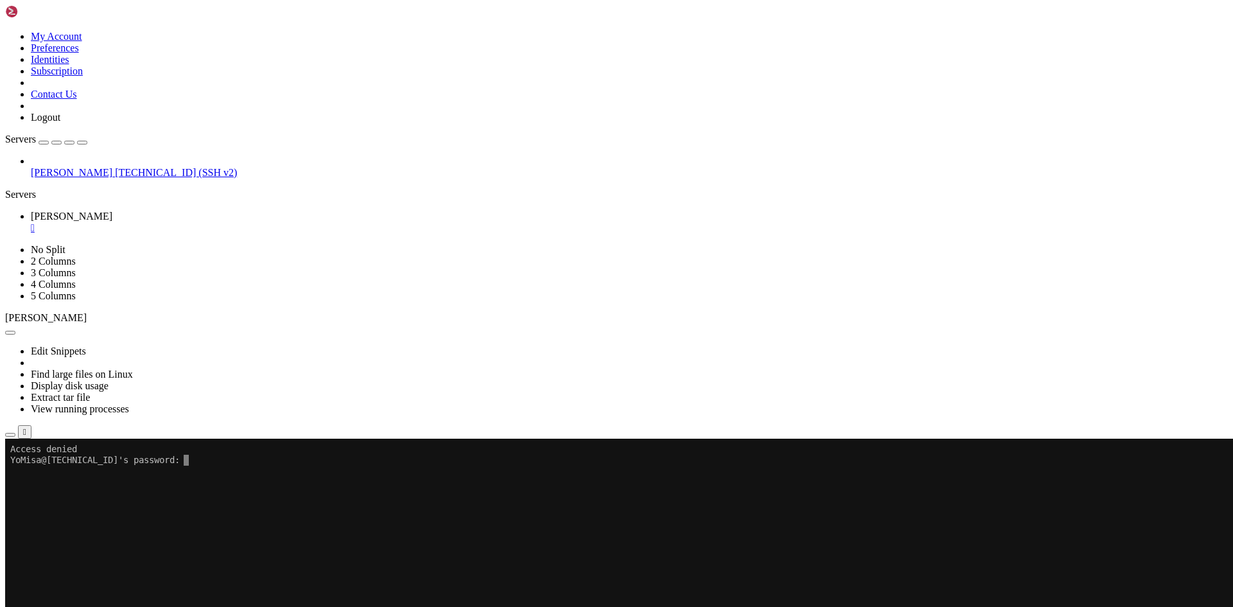
click at [228, 464] on x-row "YoMisa@[TECHNICAL_ID]'s password:" at bounding box center [540, 460] width 1061 height 11
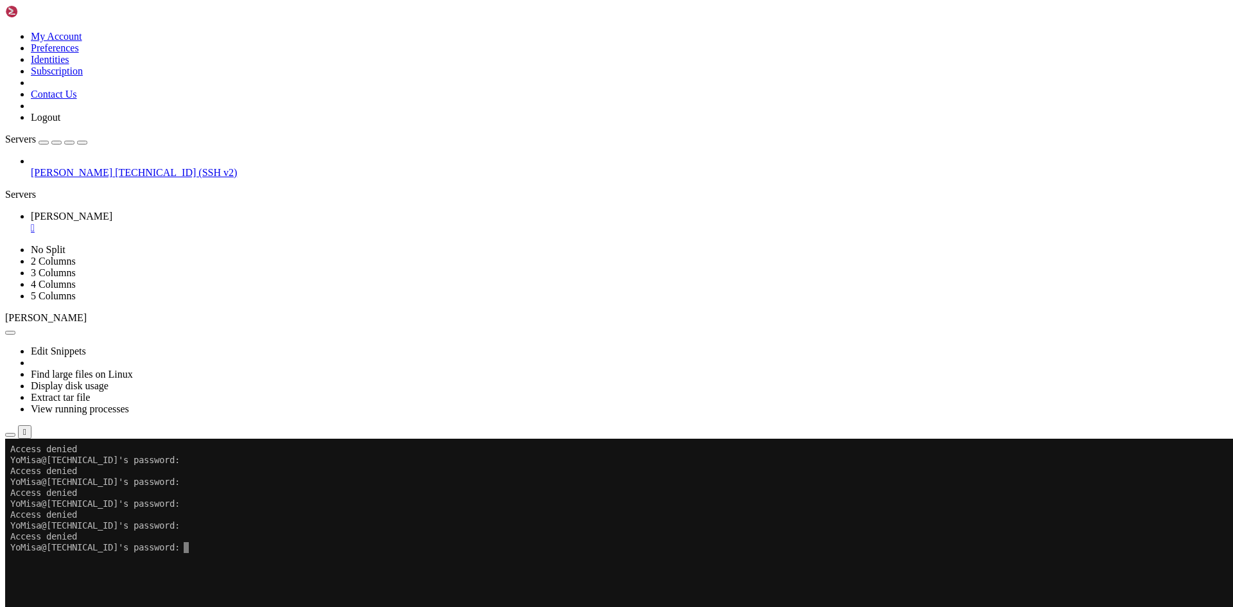
click at [73, 575] on span "Properties" at bounding box center [52, 580] width 42 height 11
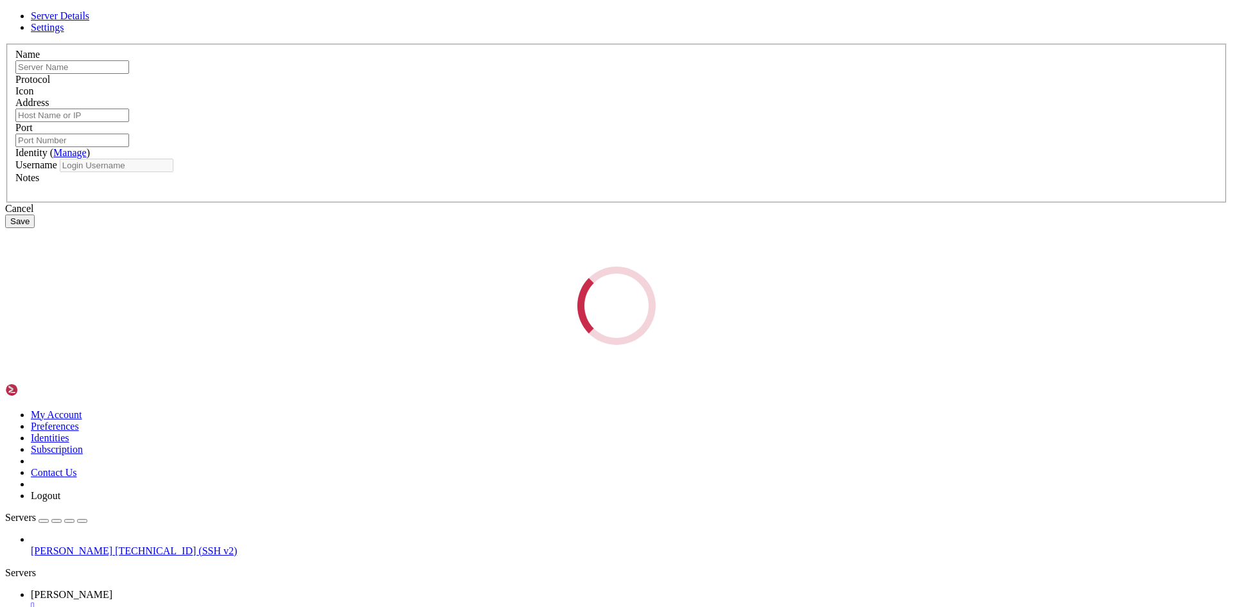
type input "[PERSON_NAME]"
type input "[TECHNICAL_ID]"
type input "22"
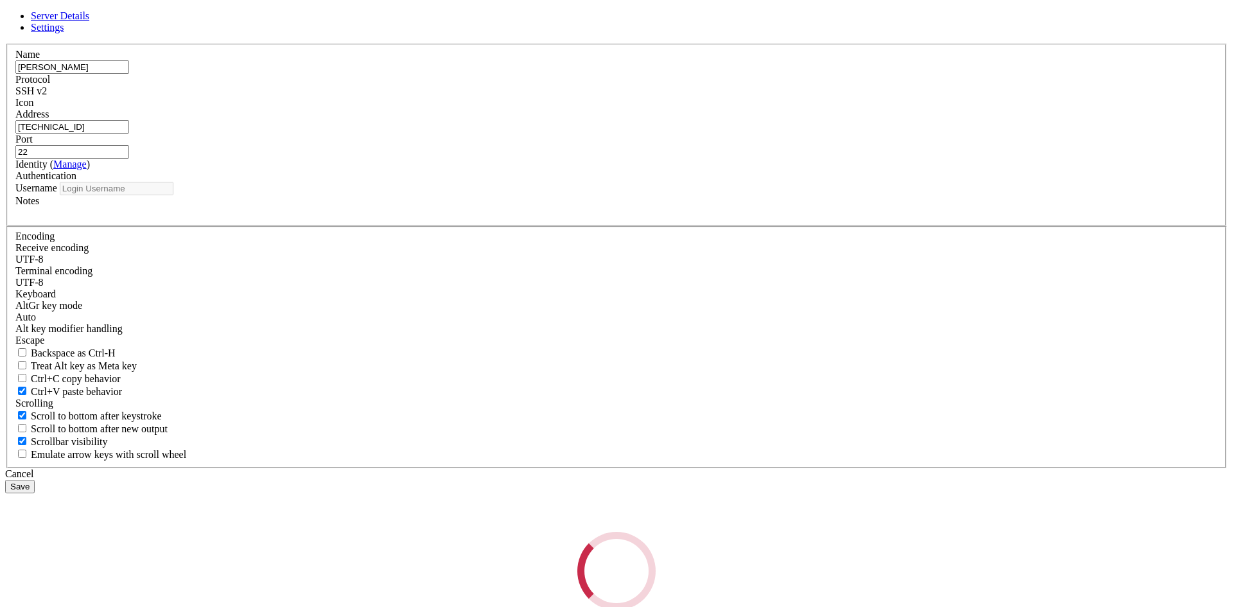
type input "YoMisa"
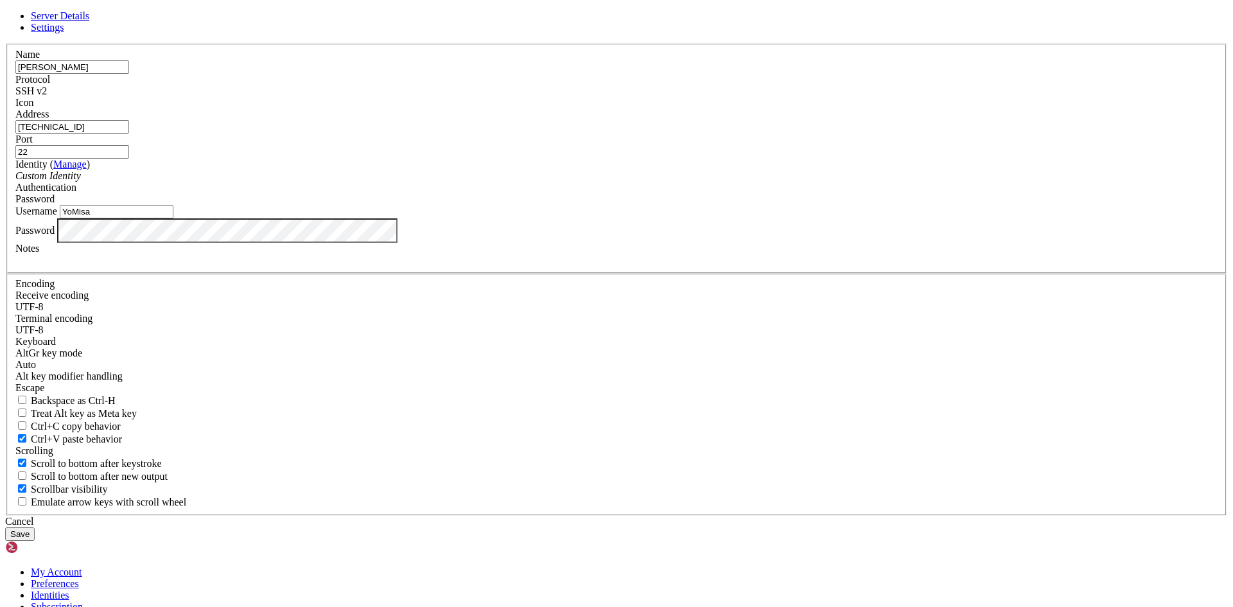
click at [5, 527] on button "Save" at bounding box center [20, 533] width 30 height 13
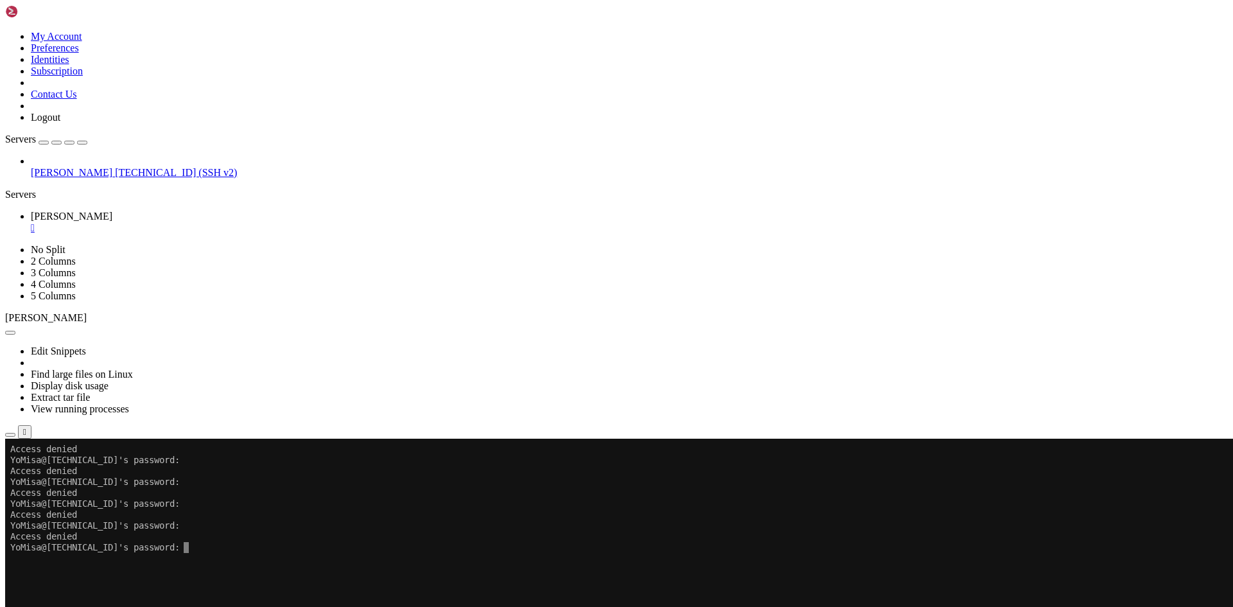
click at [217, 222] on div "" at bounding box center [629, 228] width 1197 height 12
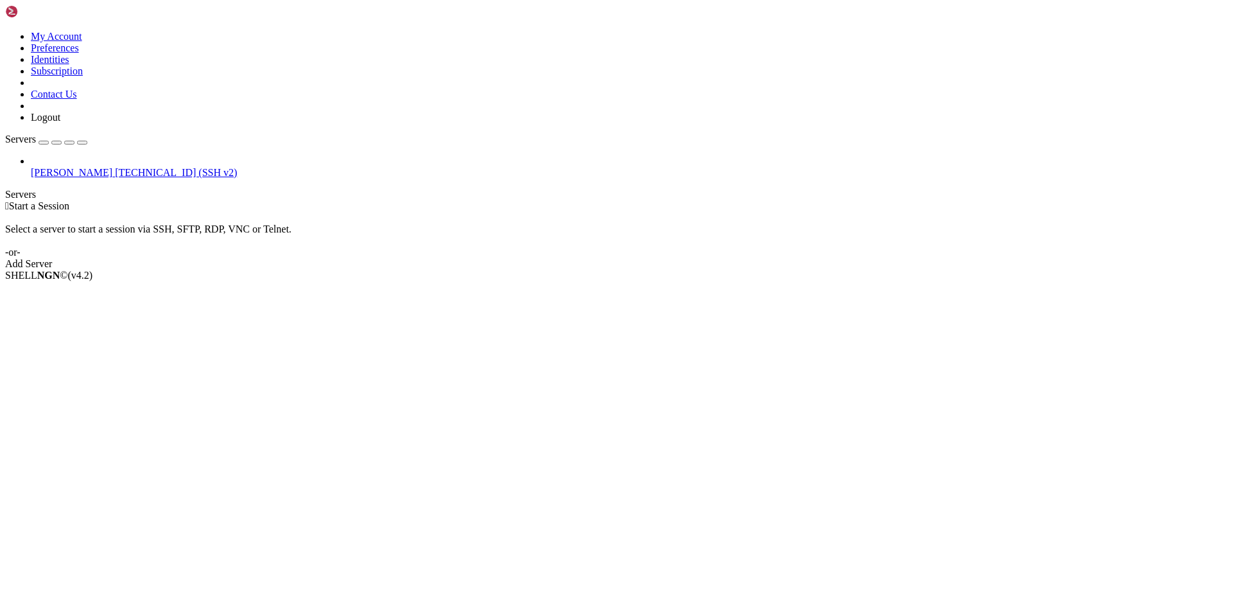
click at [89, 167] on span "[PERSON_NAME]" at bounding box center [72, 172] width 82 height 11
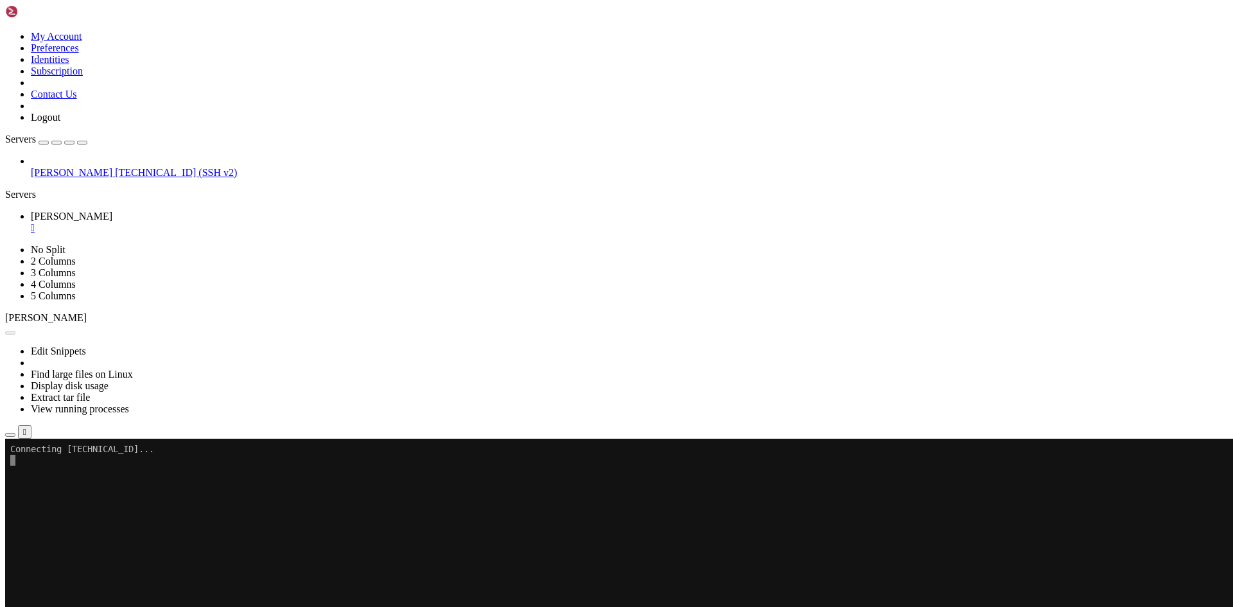
click at [120, 477] on x-row at bounding box center [540, 482] width 1061 height 11
